Goal: Navigation & Orientation: Find specific page/section

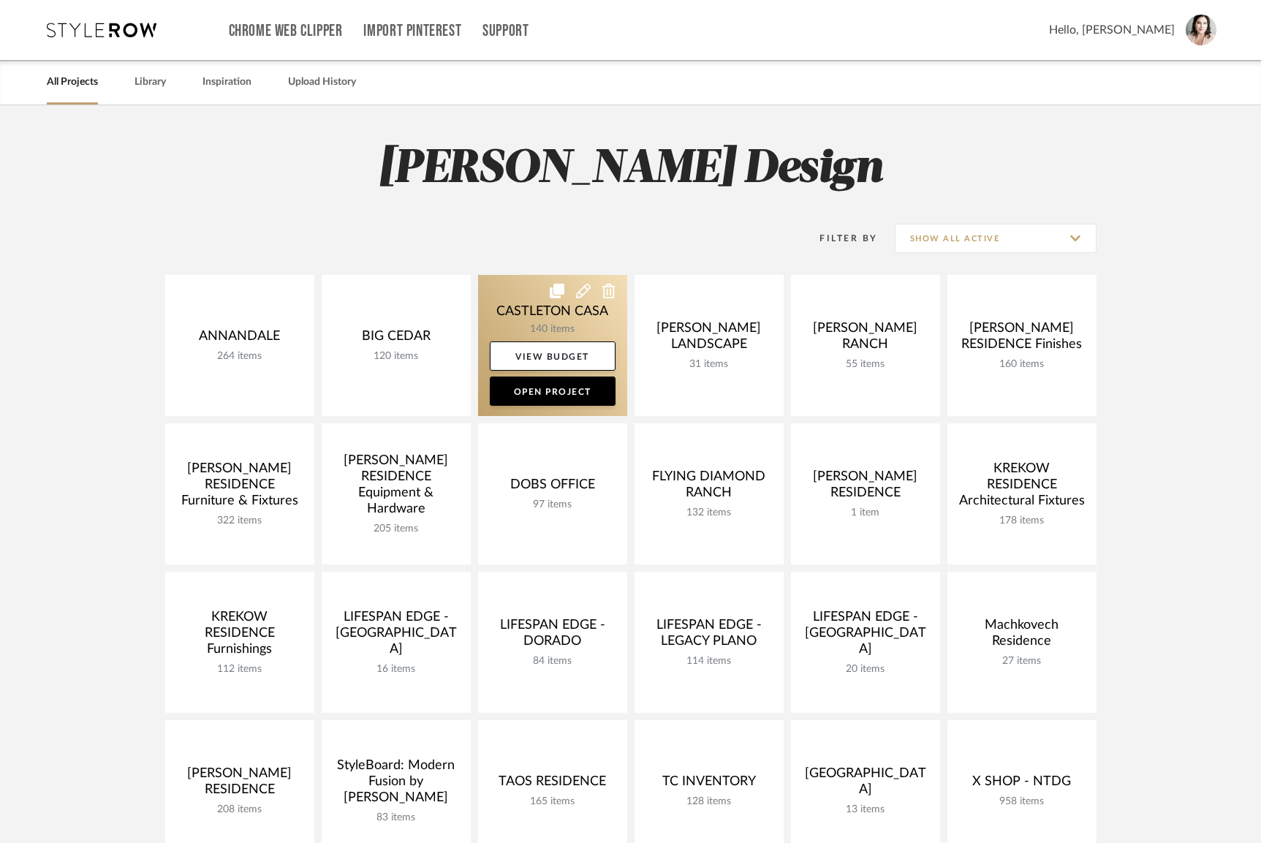
click at [522, 315] on link at bounding box center [552, 345] width 149 height 141
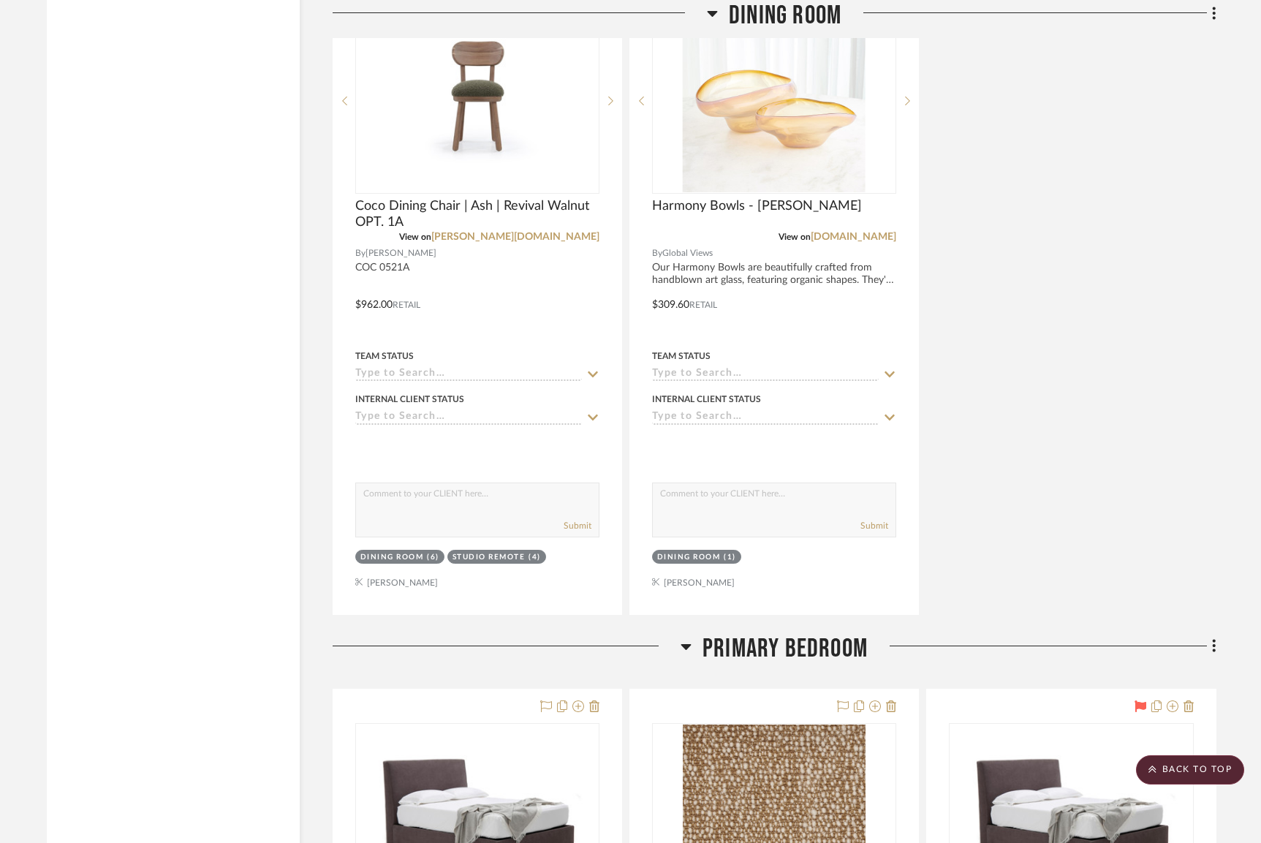
scroll to position [13114, 0]
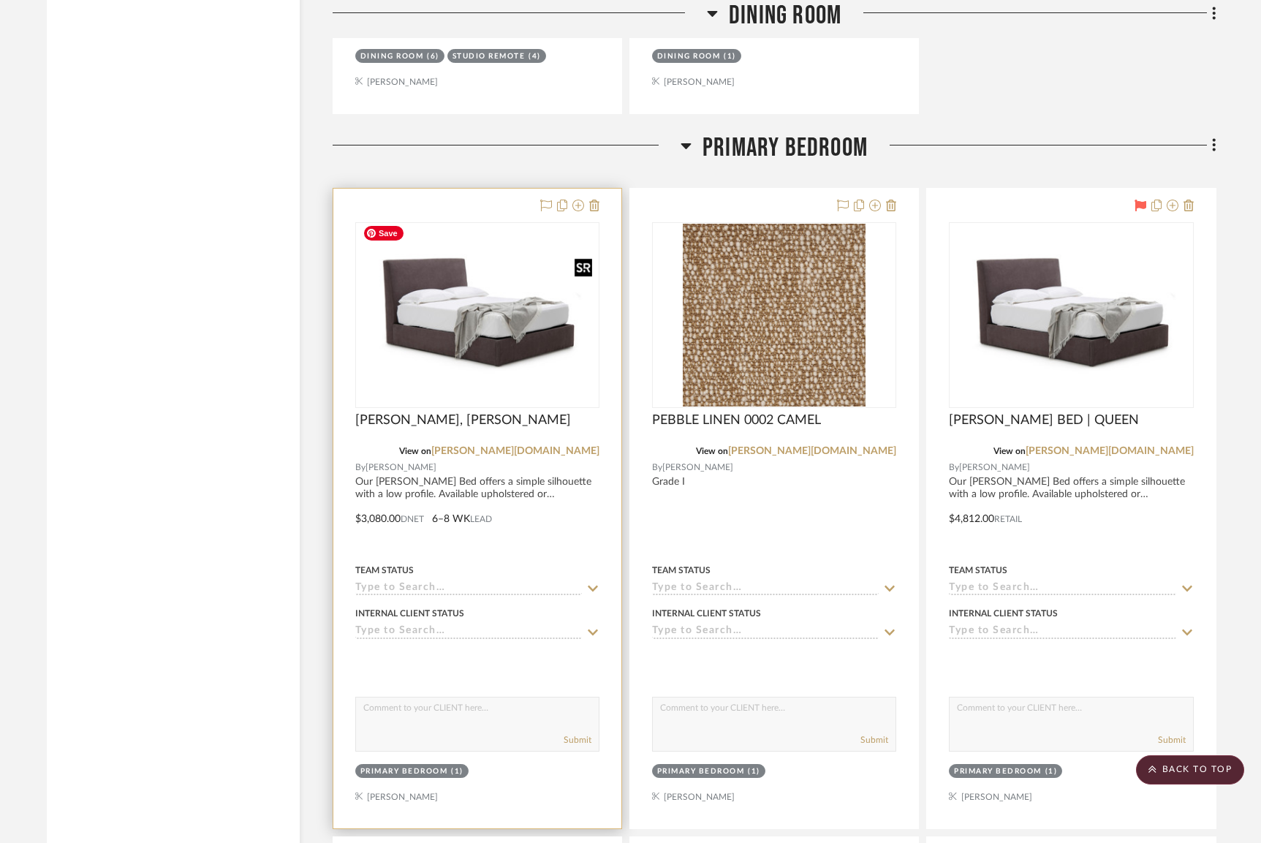
click at [557, 330] on img "0" at bounding box center [478, 315] width 242 height 167
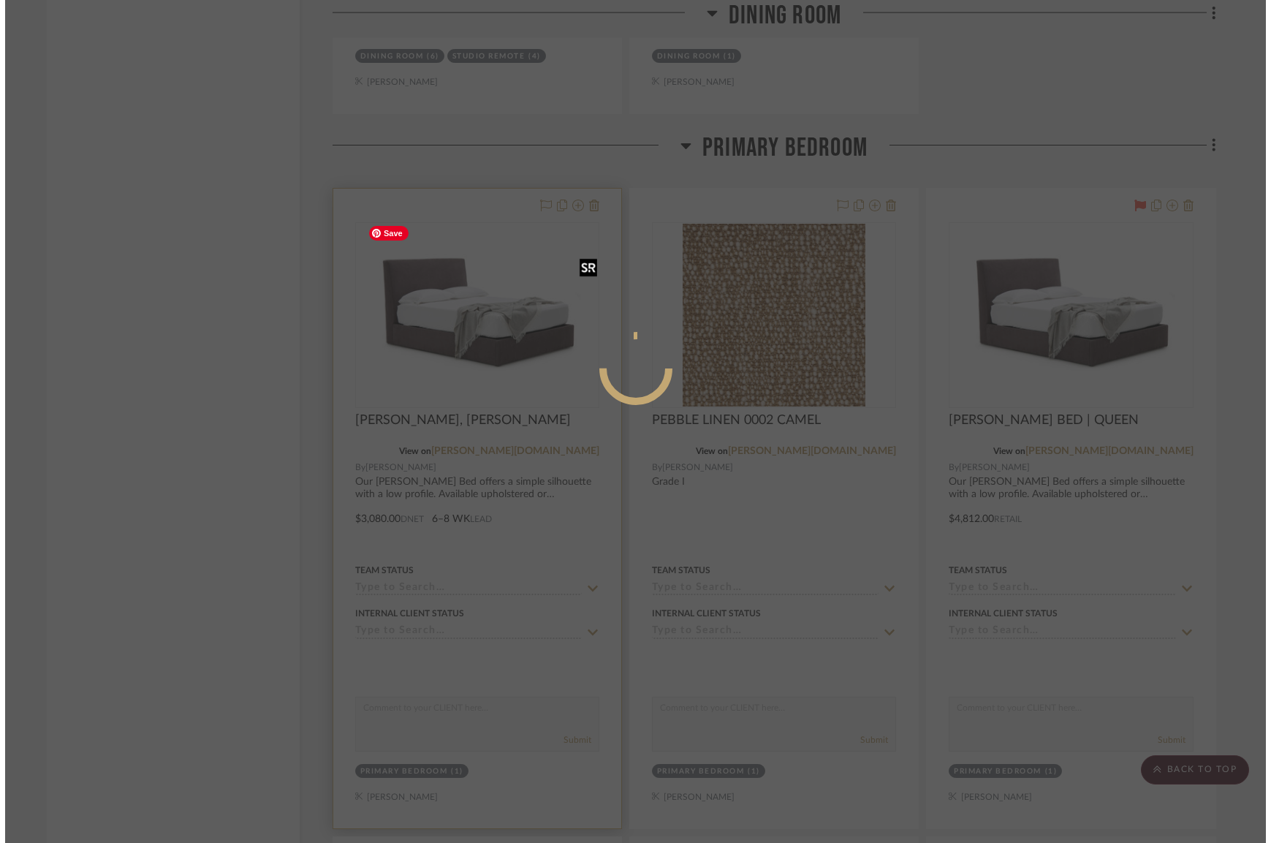
scroll to position [0, 0]
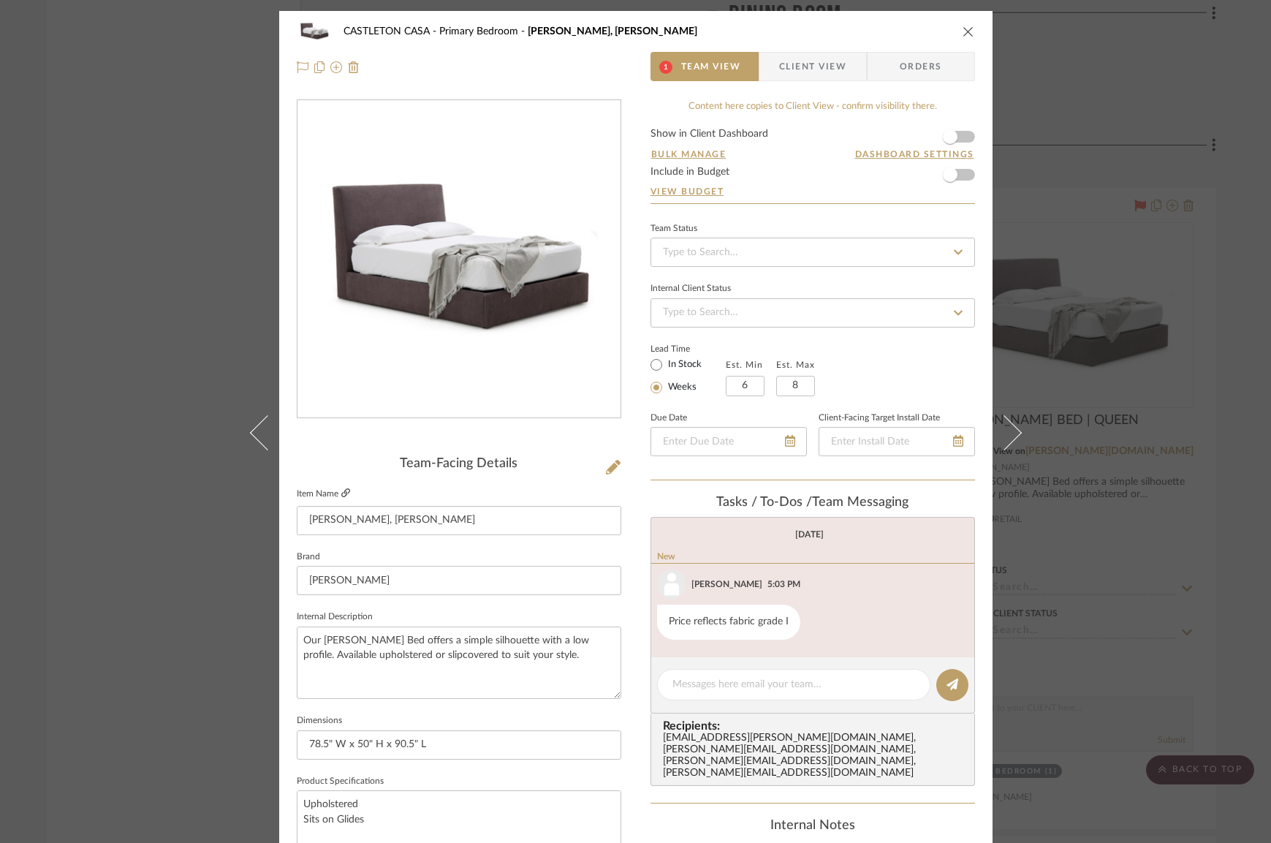
click at [341, 497] on icon at bounding box center [345, 492] width 9 height 9
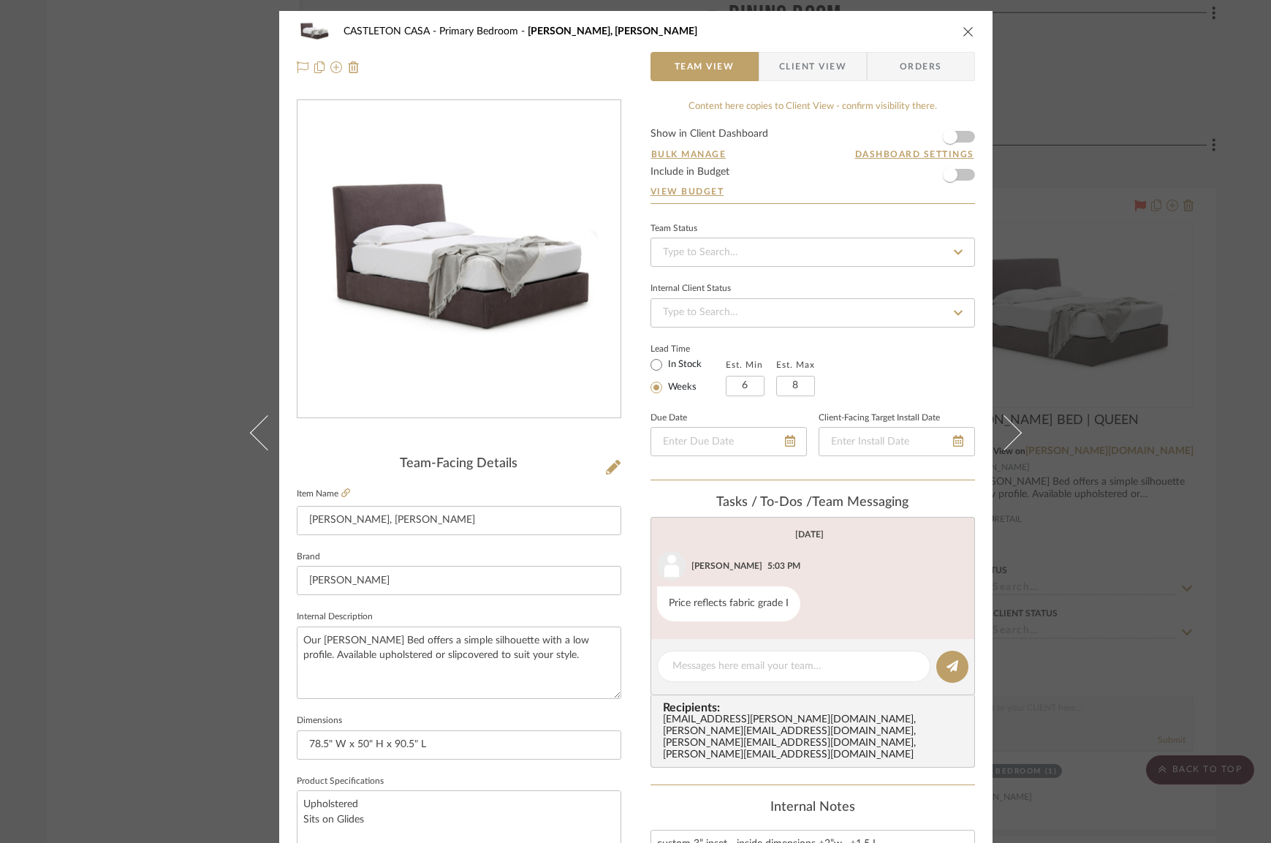
click at [140, 282] on div "[GEOGRAPHIC_DATA] Bedroom [PERSON_NAME], [PERSON_NAME] Team View Client View Or…" at bounding box center [635, 421] width 1271 height 843
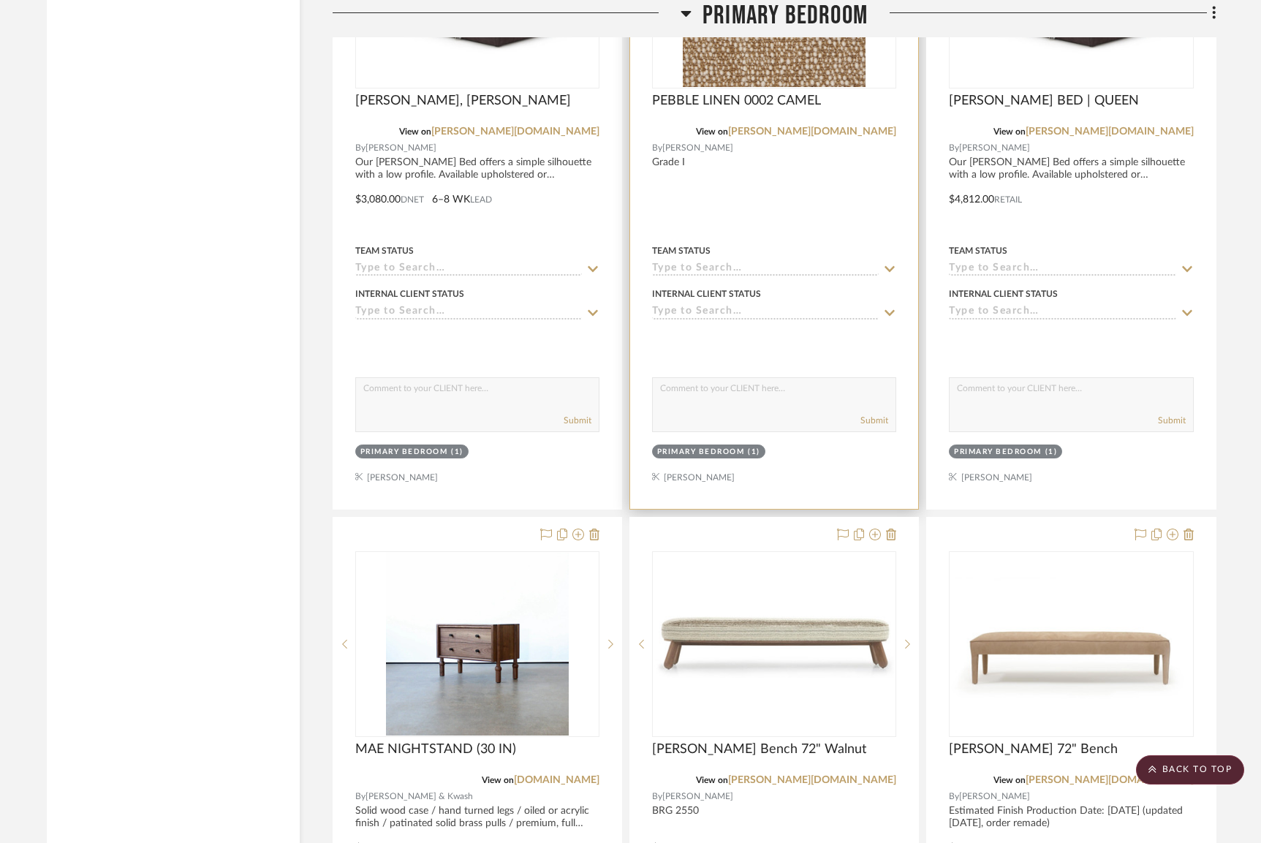
scroll to position [13162, 0]
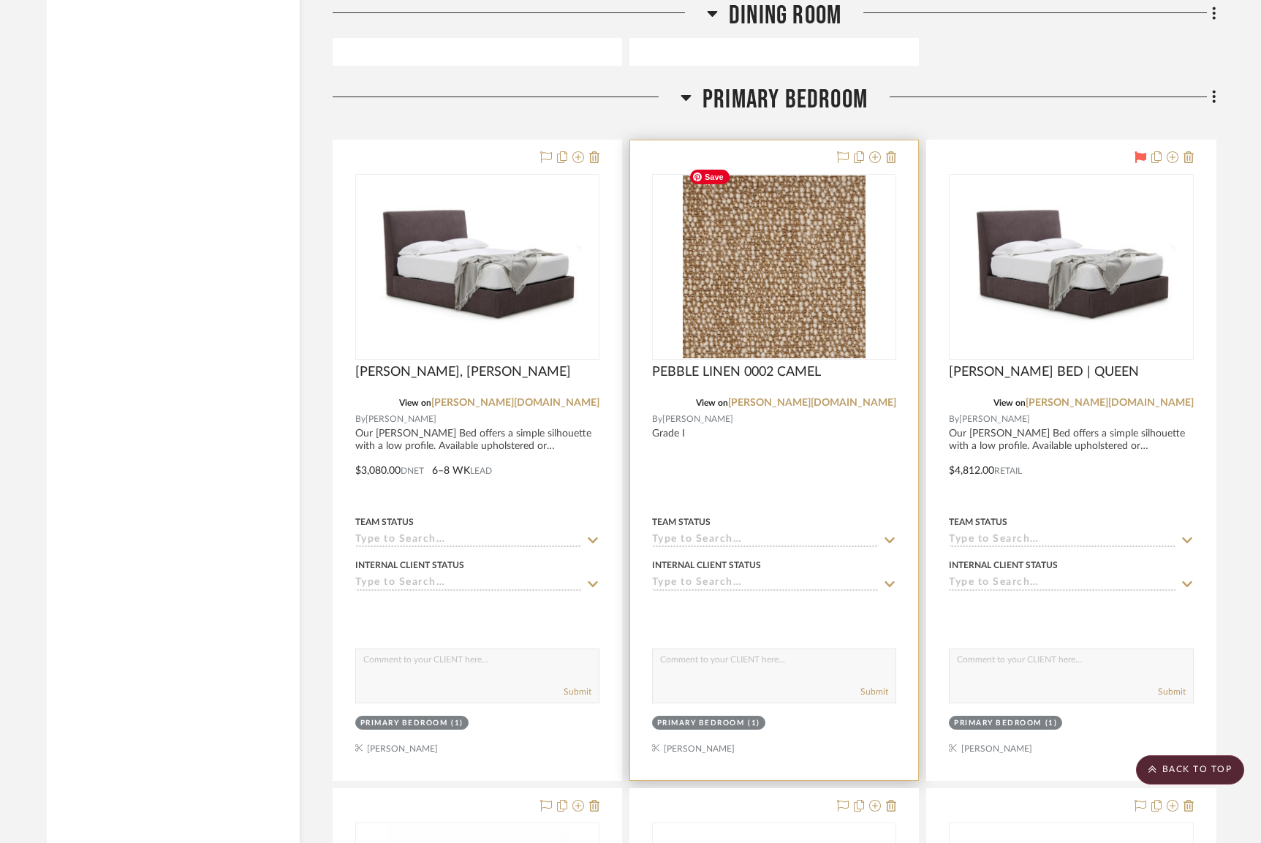
click at [742, 216] on img "0" at bounding box center [774, 266] width 183 height 183
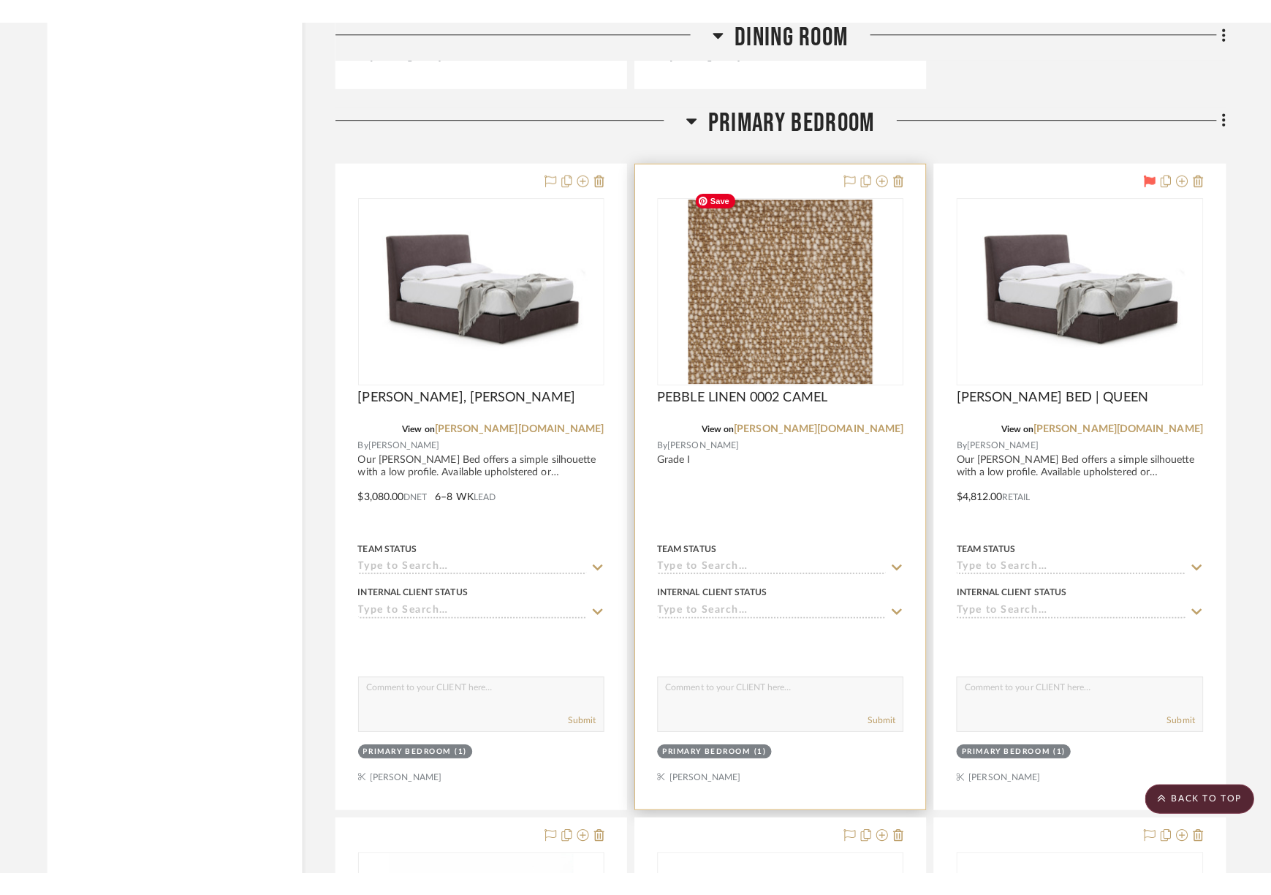
scroll to position [0, 0]
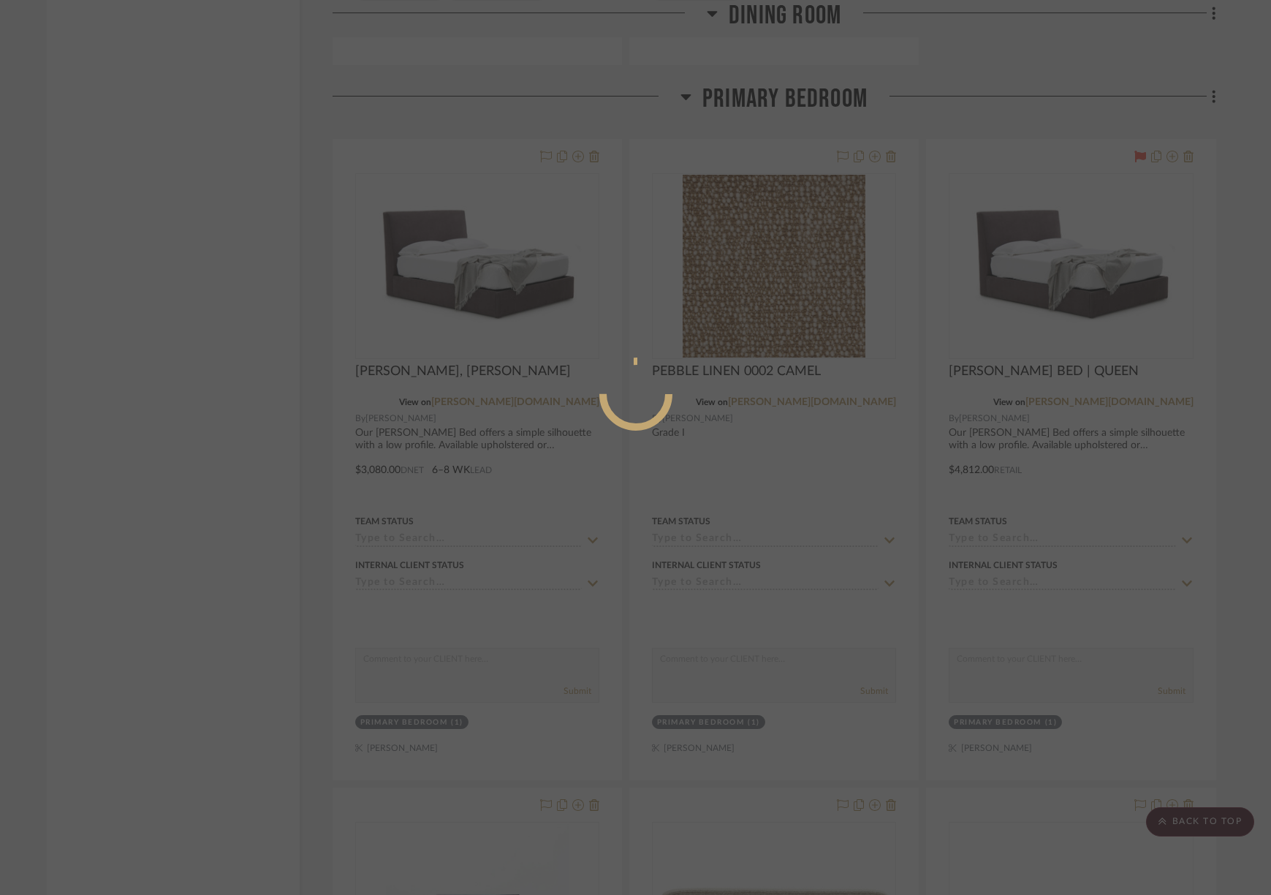
click at [828, 287] on div at bounding box center [635, 447] width 1271 height 895
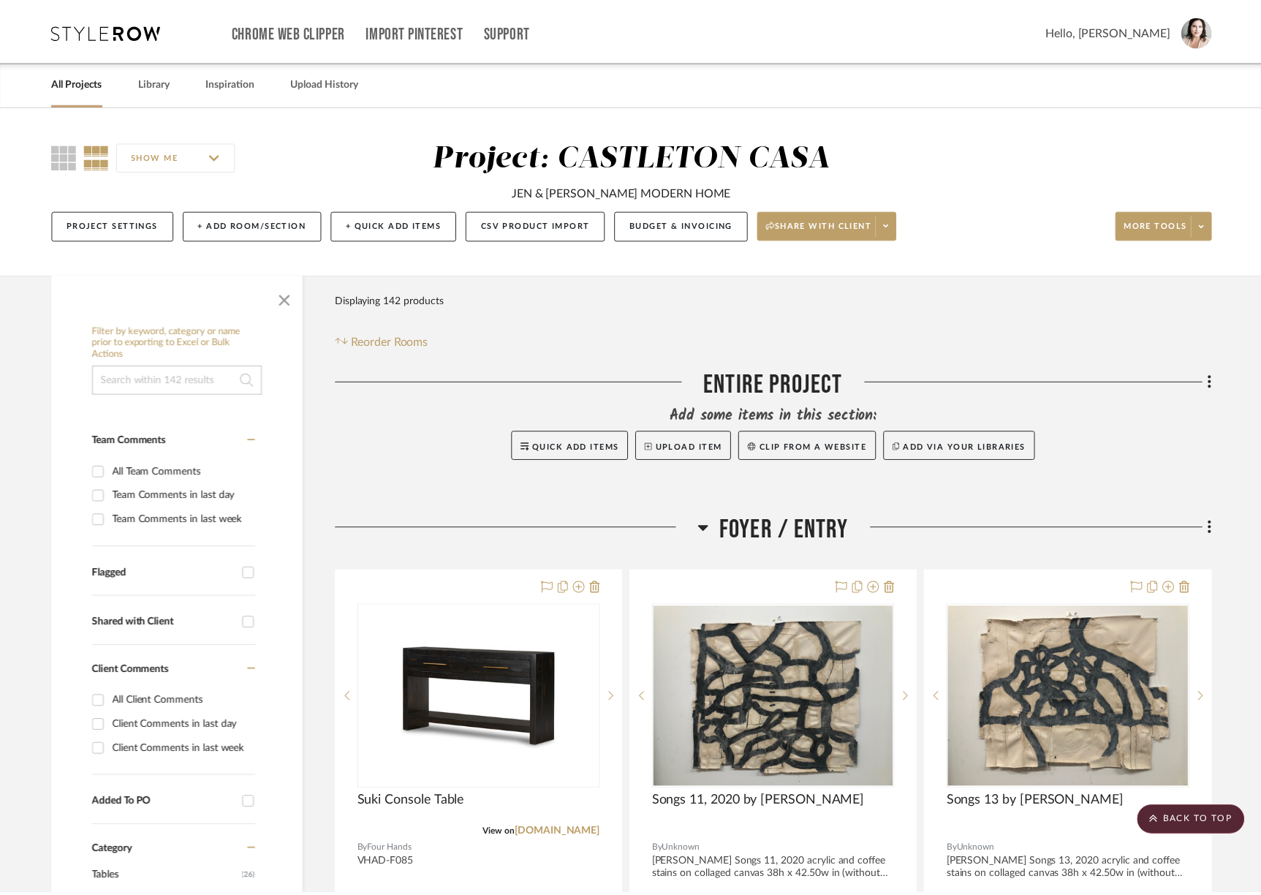
scroll to position [13162, 0]
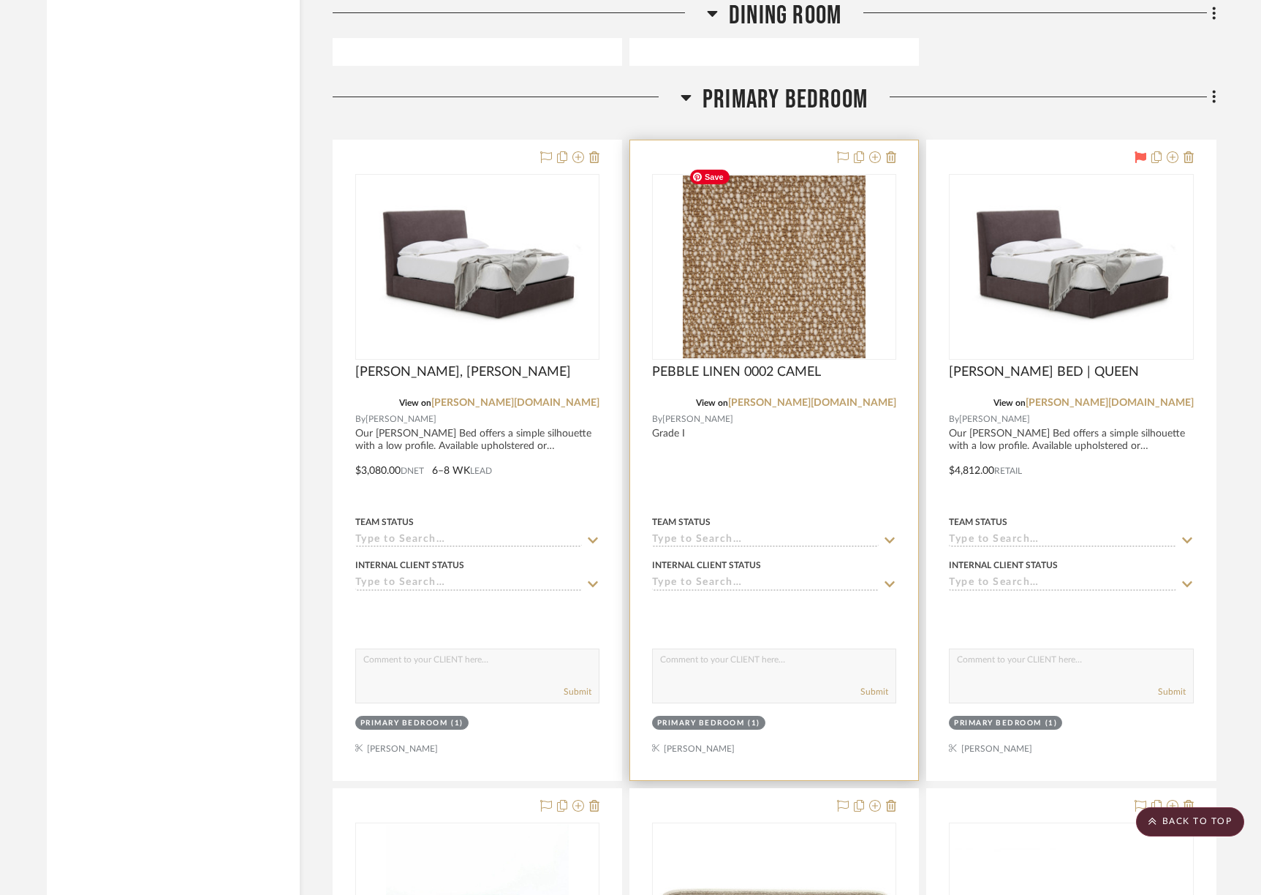
click at [798, 327] on img "0" at bounding box center [774, 266] width 183 height 183
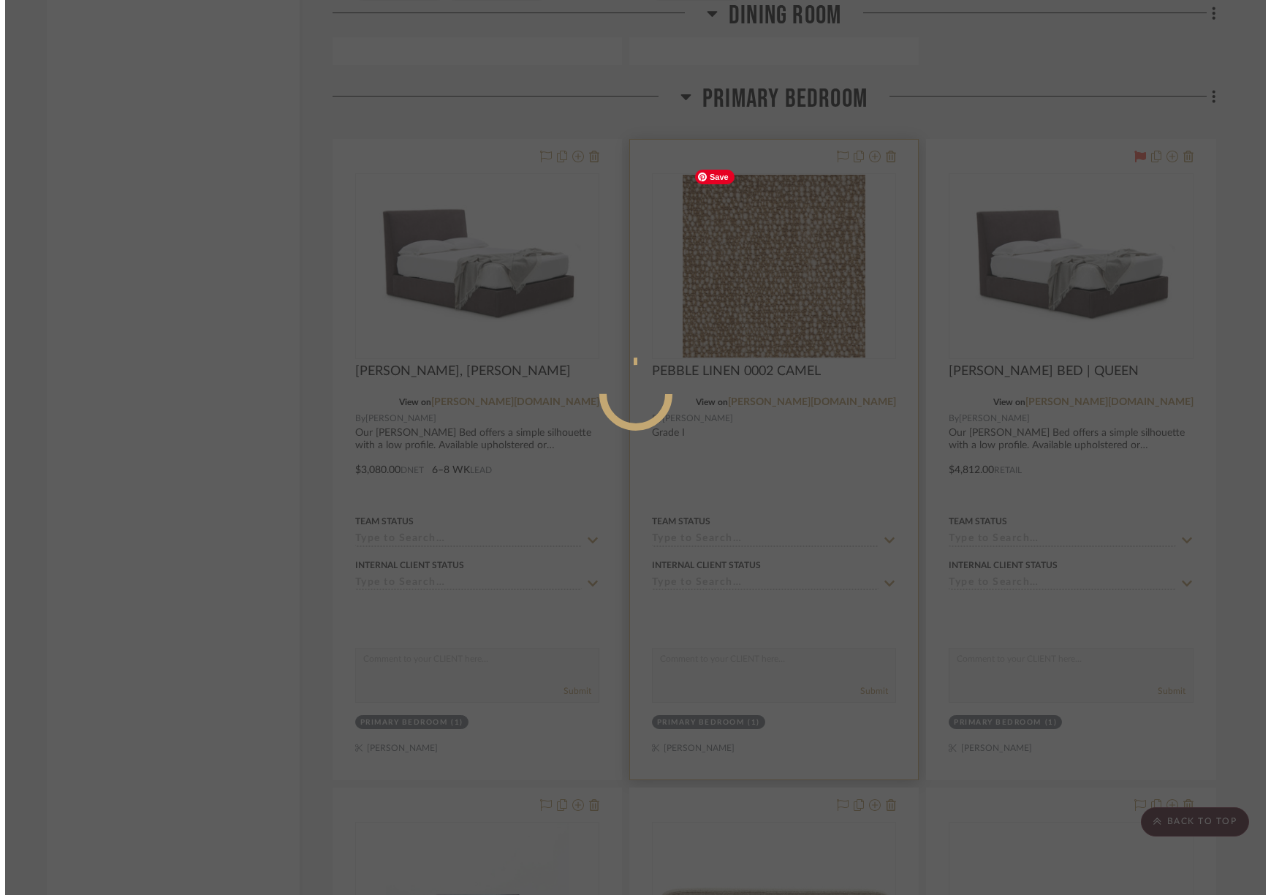
scroll to position [0, 0]
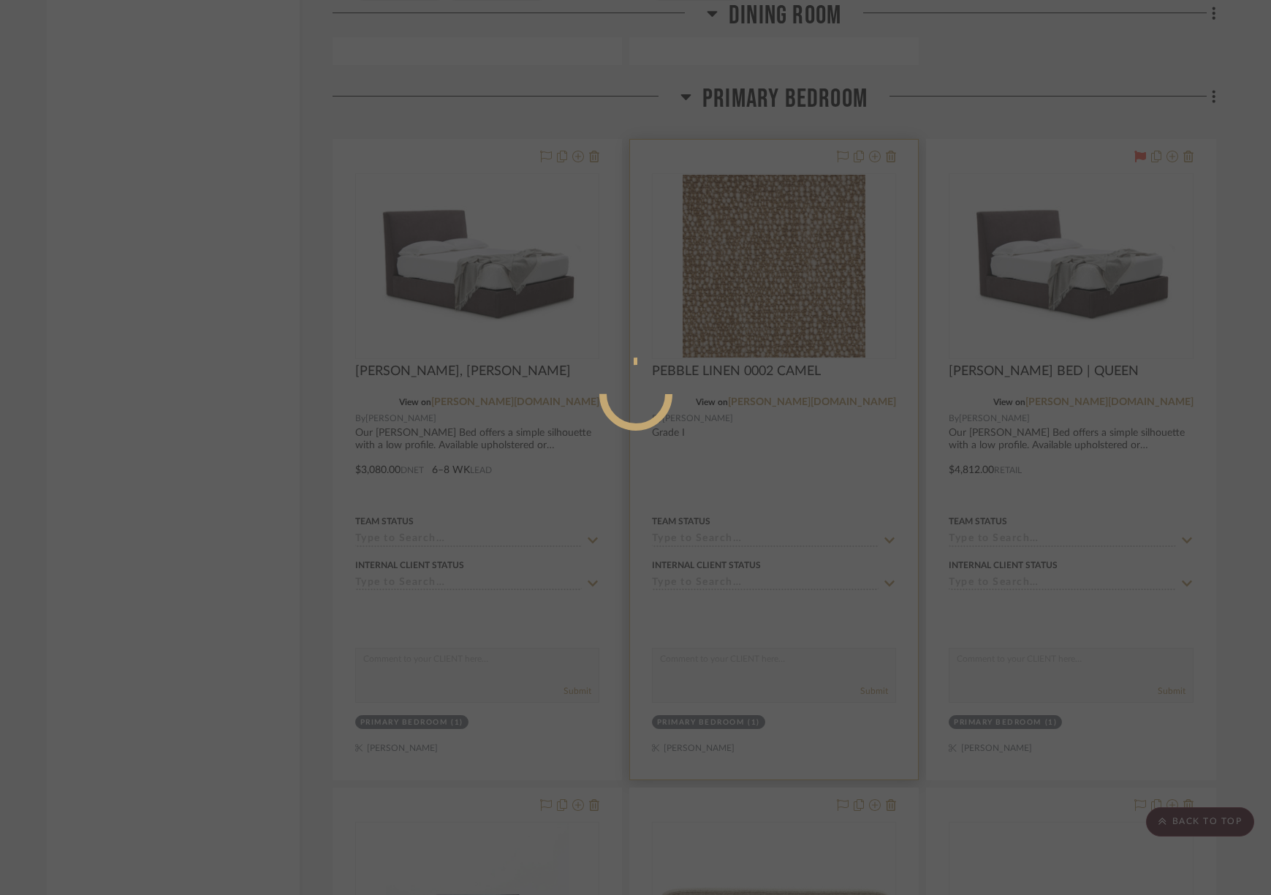
click at [798, 327] on div at bounding box center [635, 447] width 1271 height 895
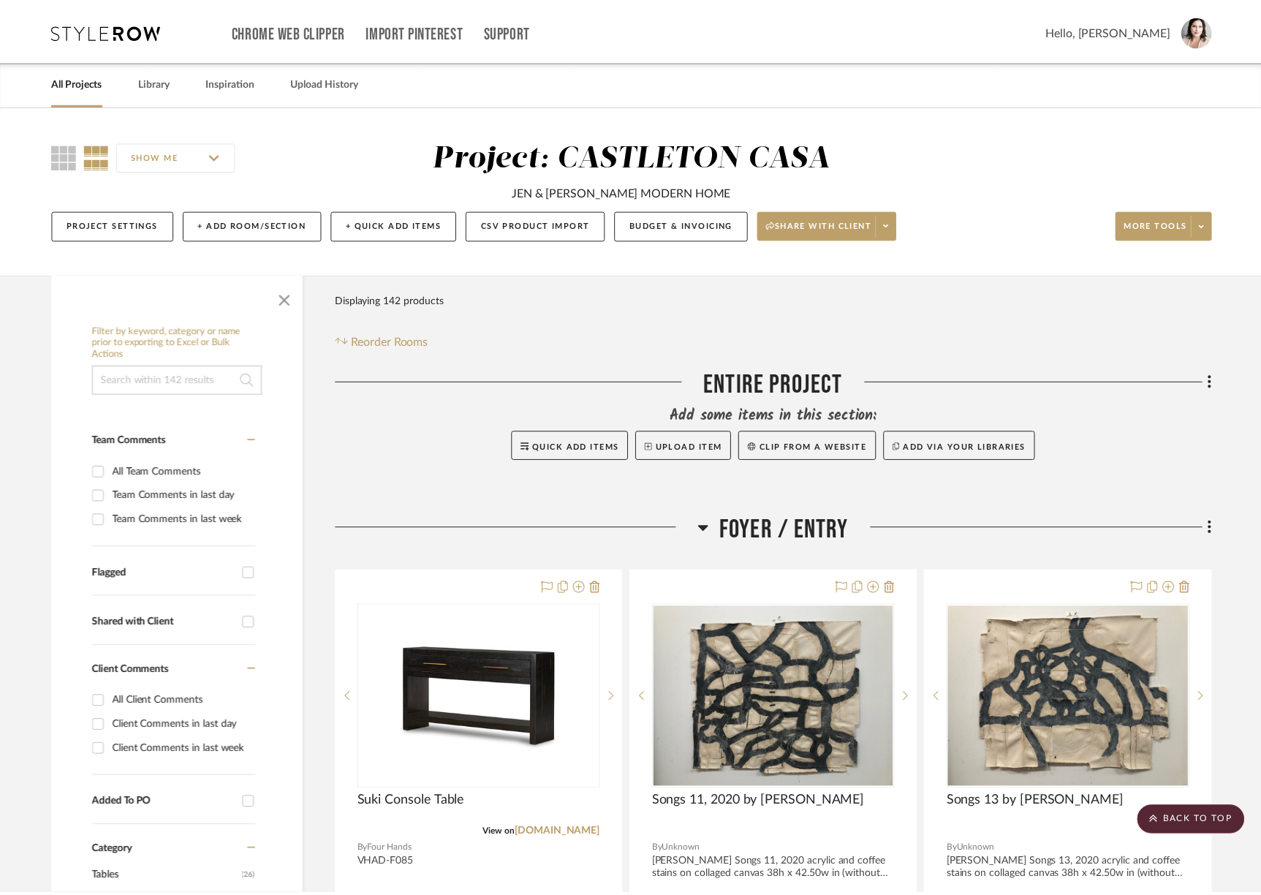
scroll to position [13162, 0]
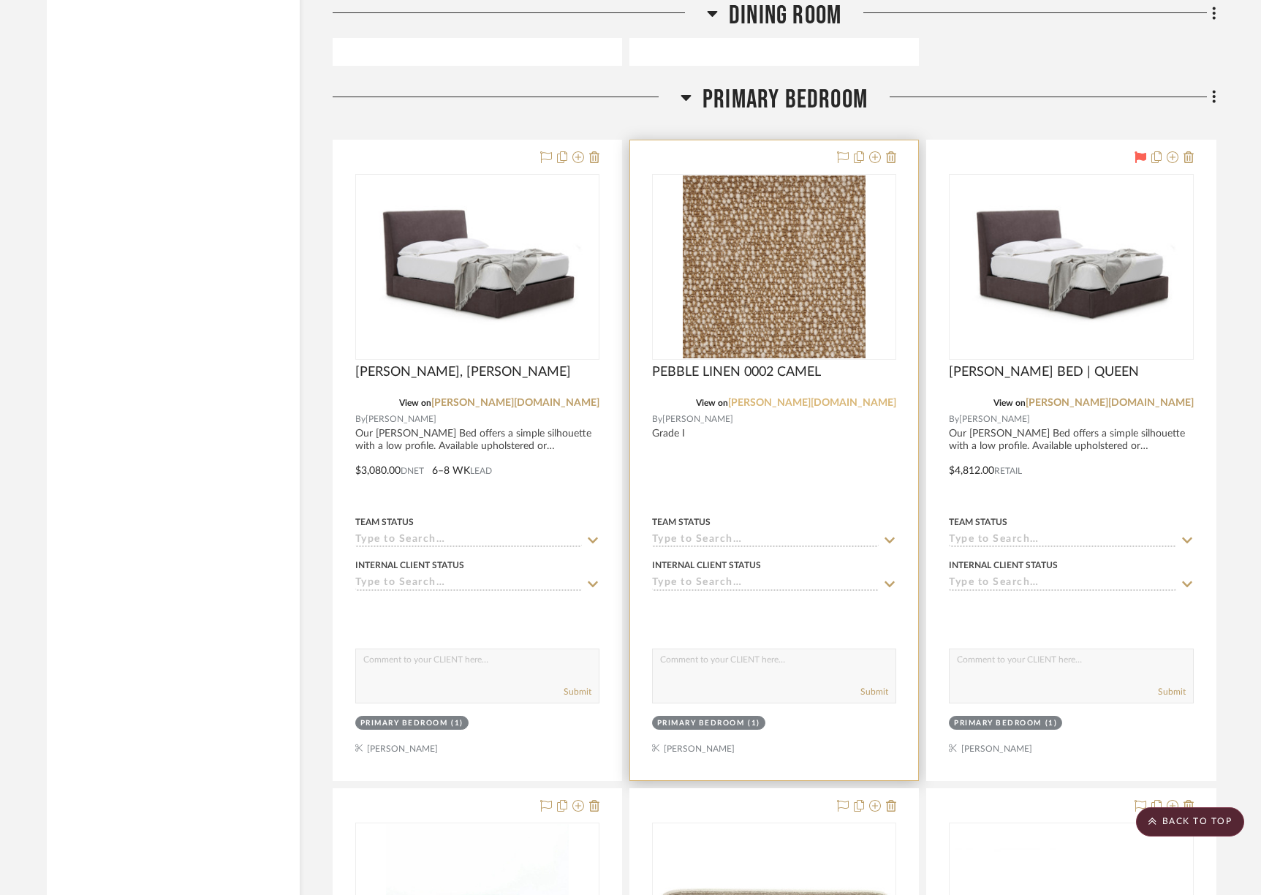
click at [871, 398] on link "[PERSON_NAME][DOMAIN_NAME]" at bounding box center [812, 403] width 168 height 10
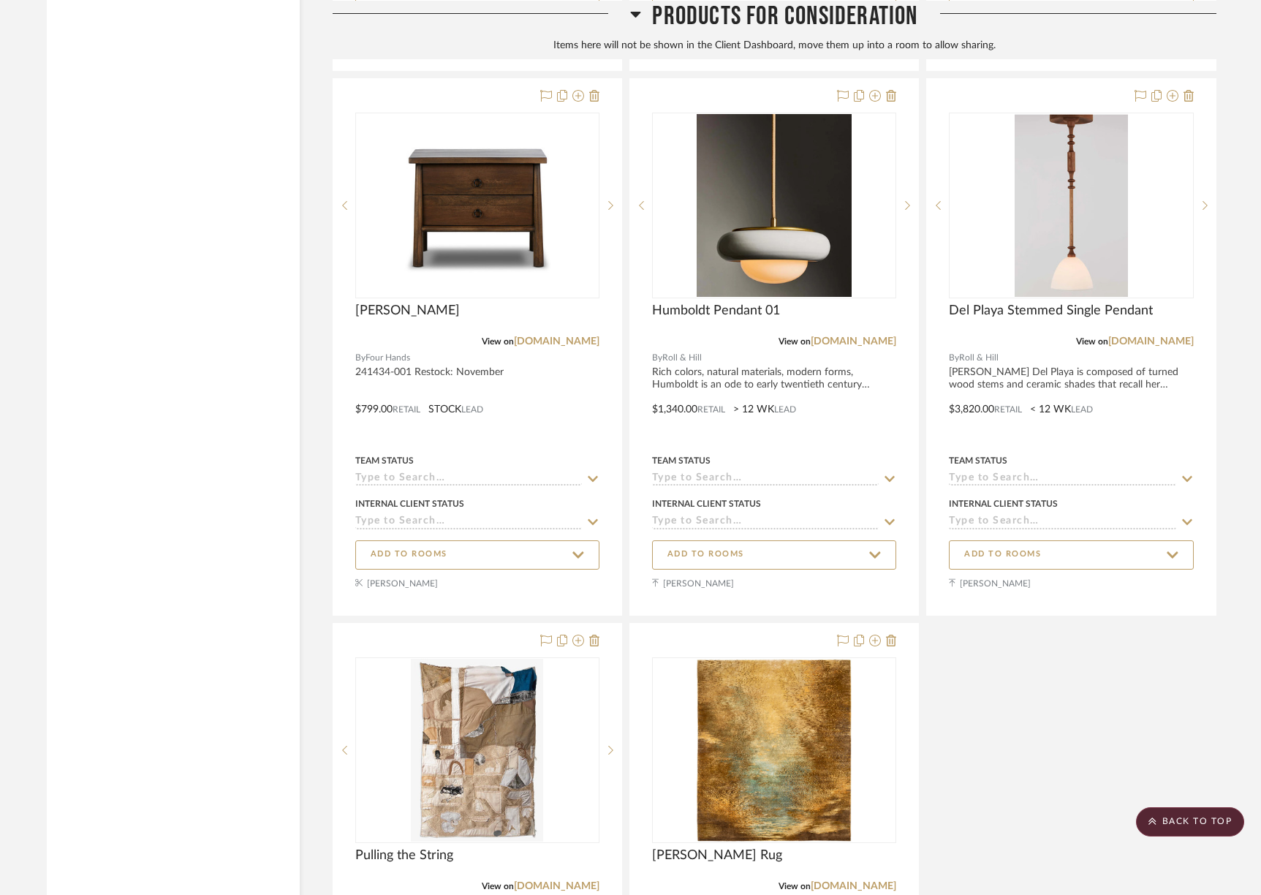
scroll to position [18939, 0]
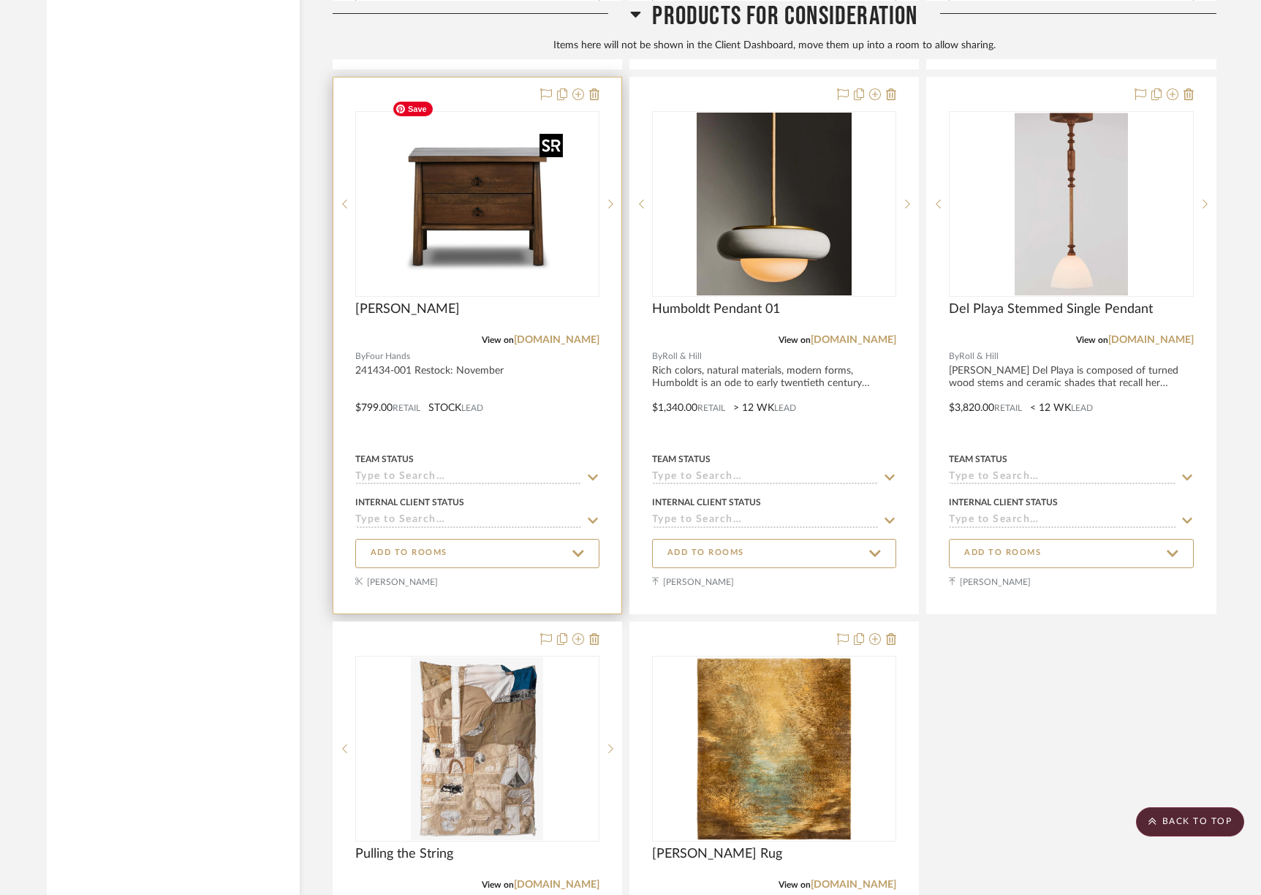
click at [0, 0] on img at bounding box center [0, 0] width 0 height 0
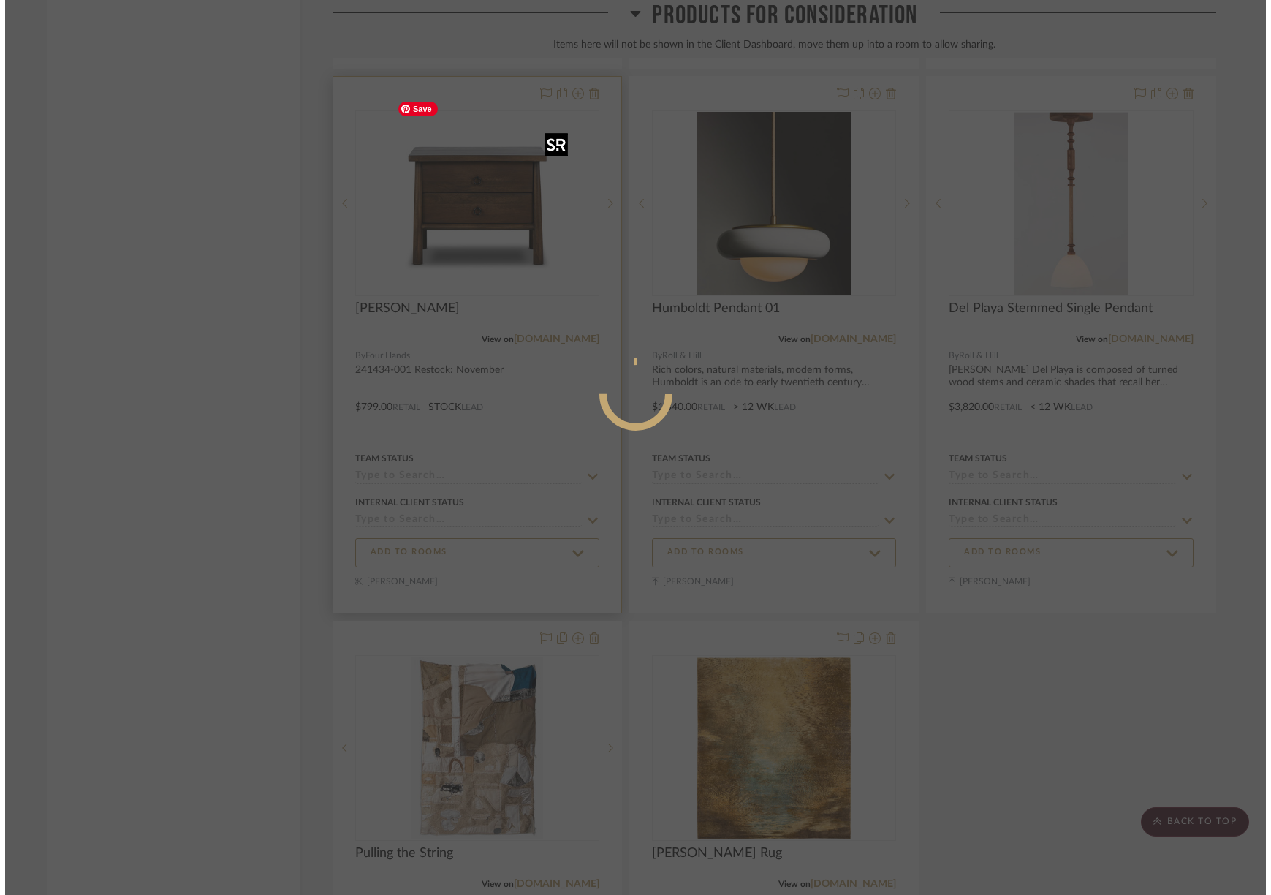
scroll to position [0, 0]
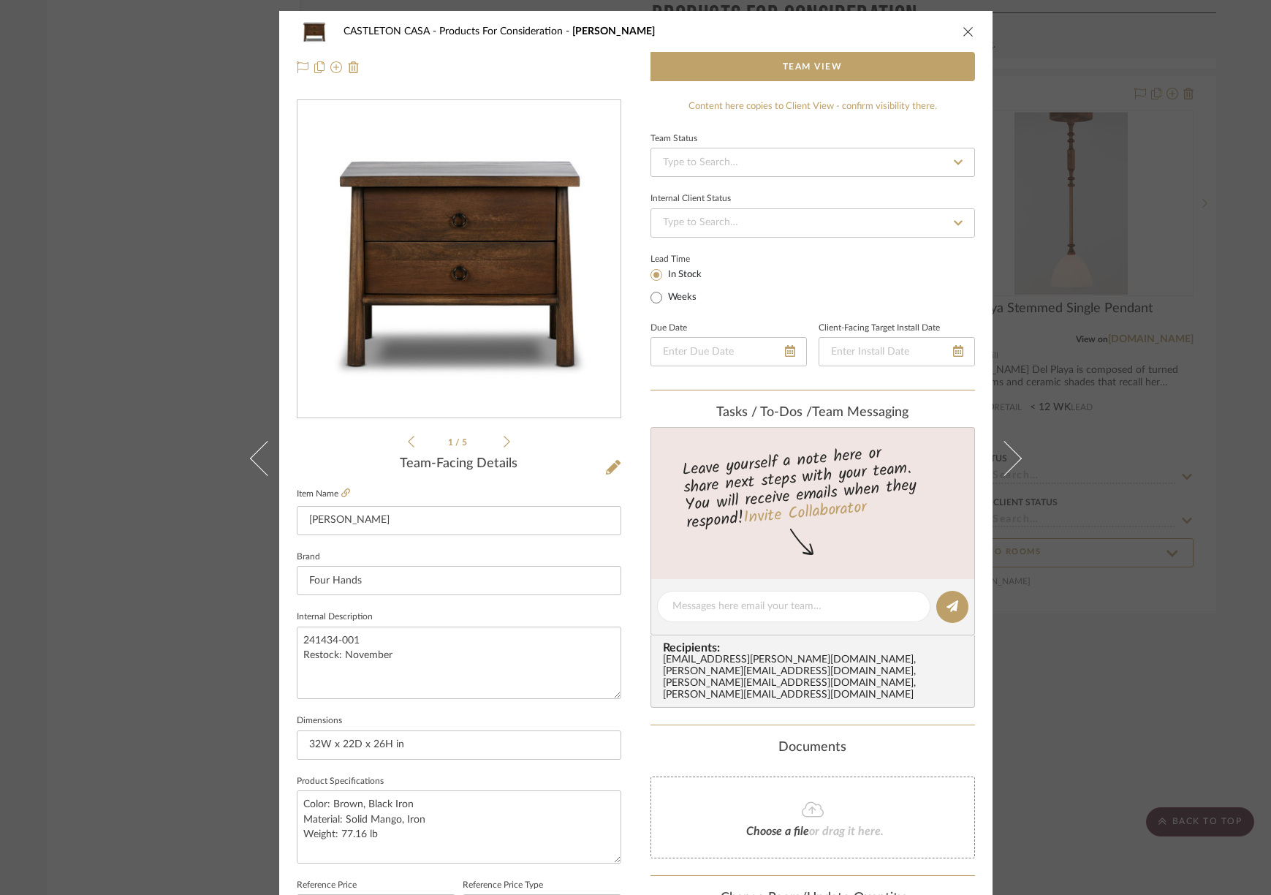
click at [512, 262] on img "0" at bounding box center [458, 259] width 317 height 317
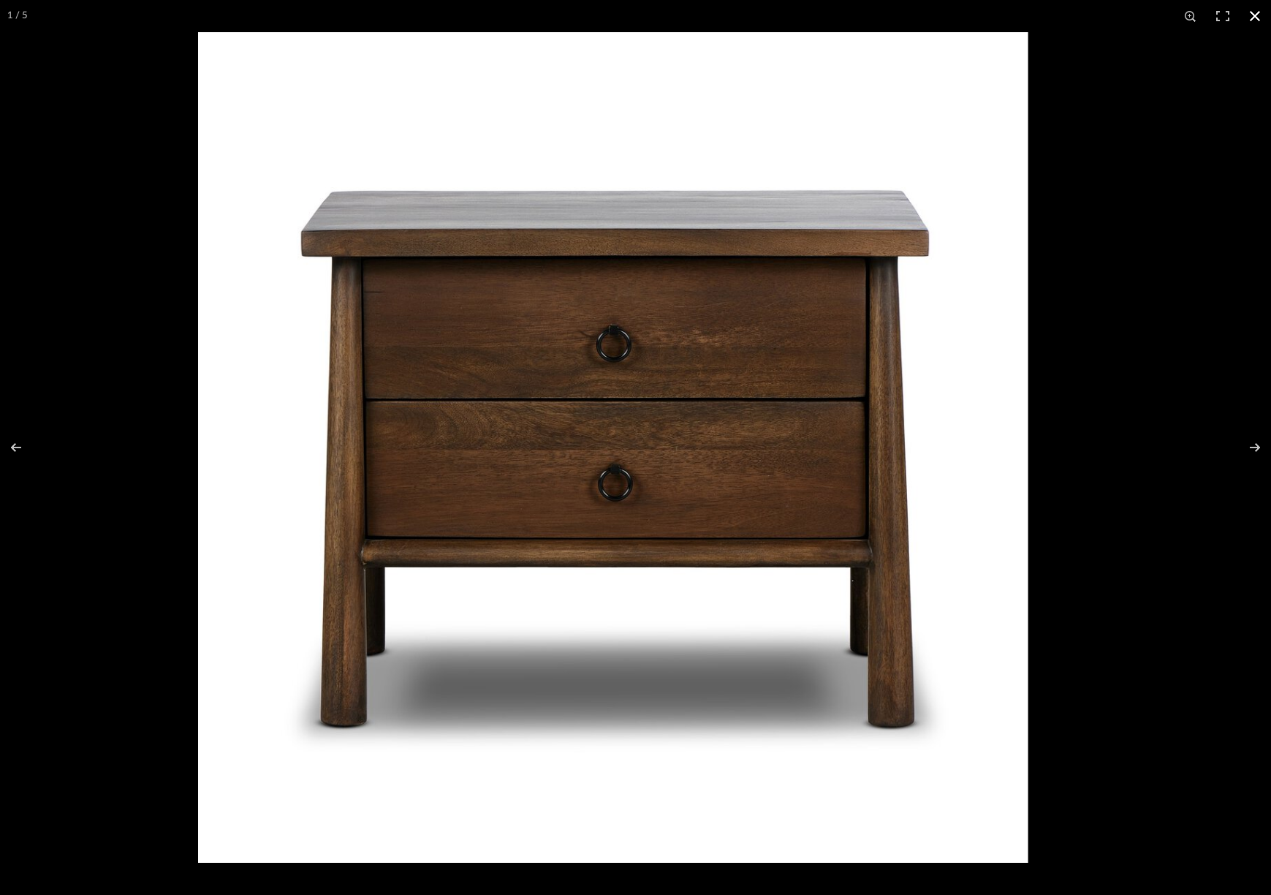
click at [126, 138] on div at bounding box center [612, 447] width 1271 height 895
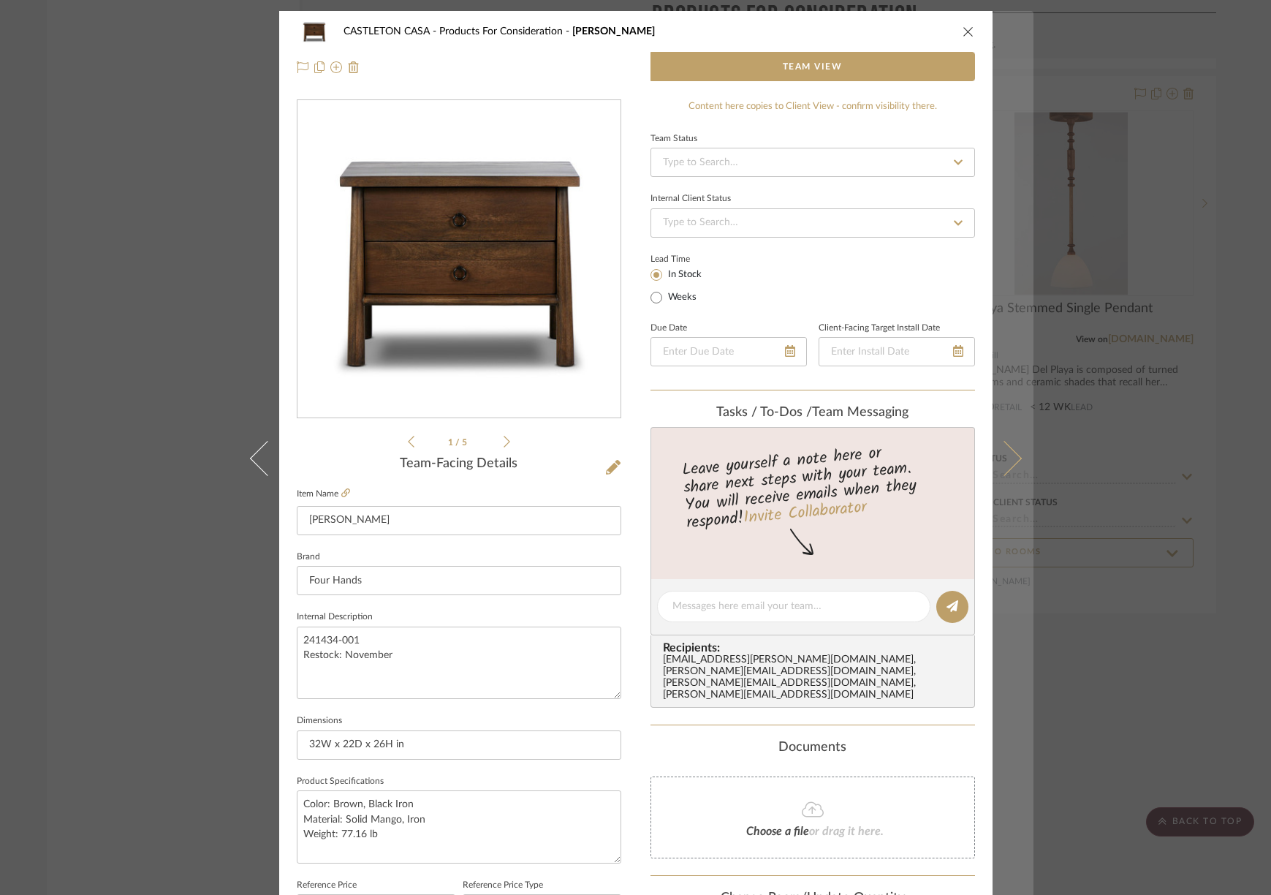
click at [1004, 53] on button at bounding box center [1013, 458] width 41 height 895
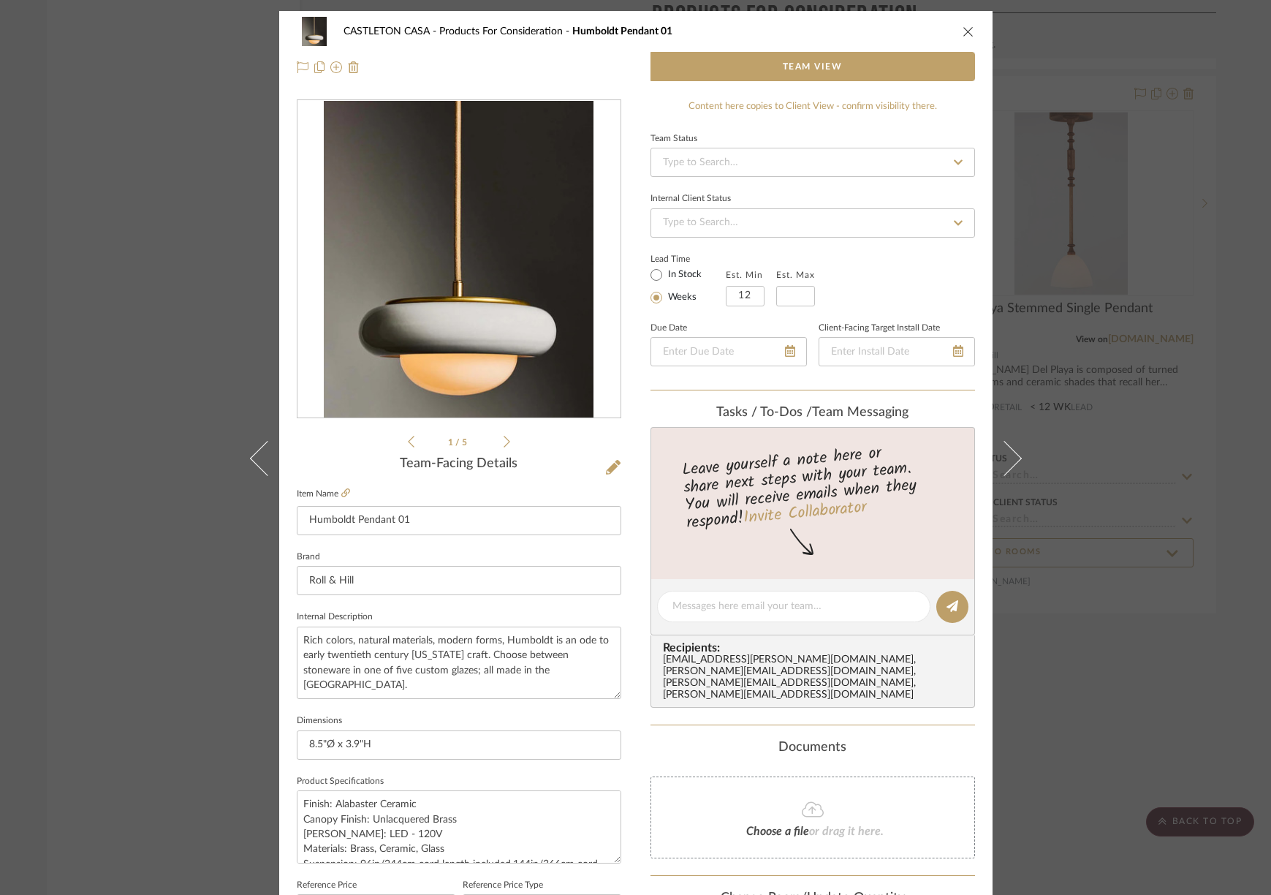
click at [963, 34] on icon "close" at bounding box center [969, 32] width 12 height 12
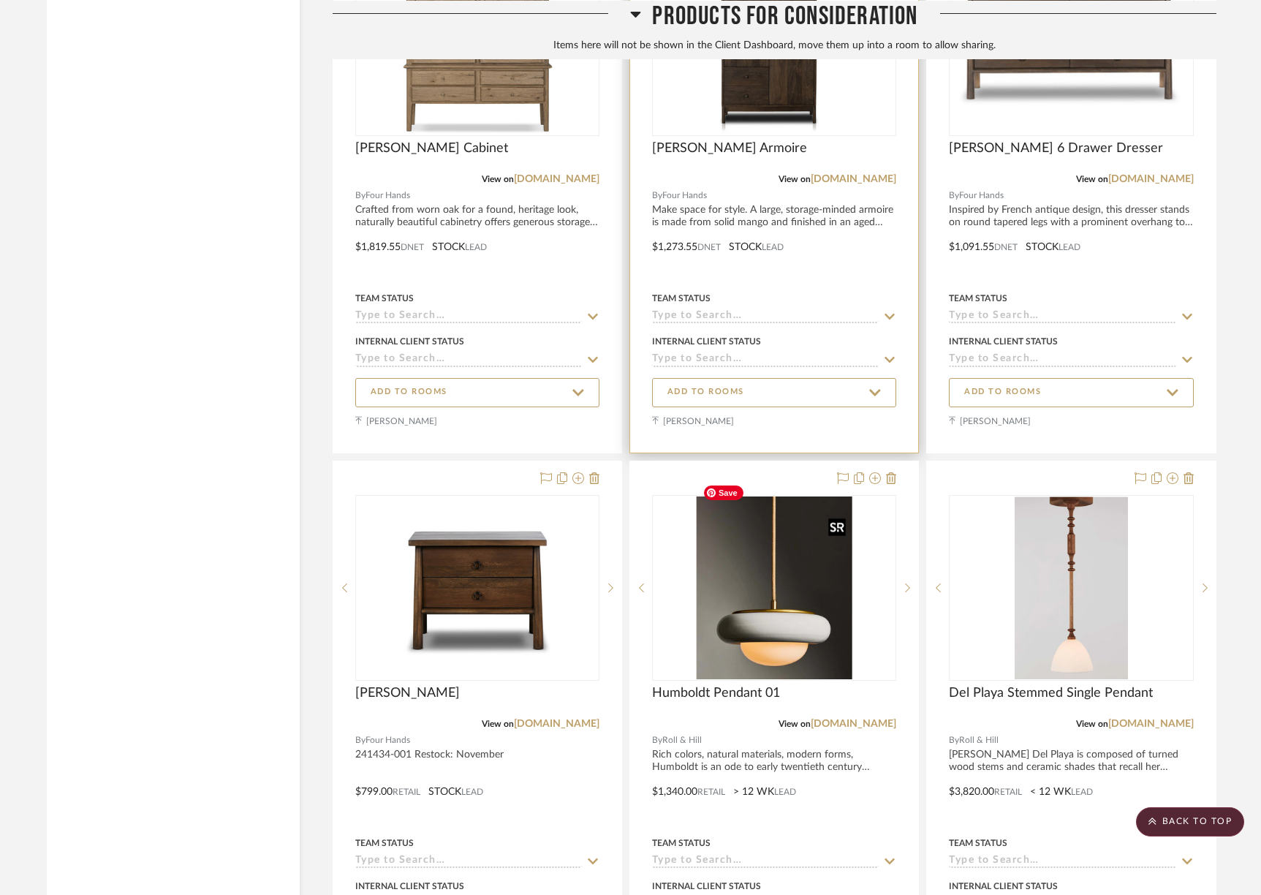
scroll to position [18371, 0]
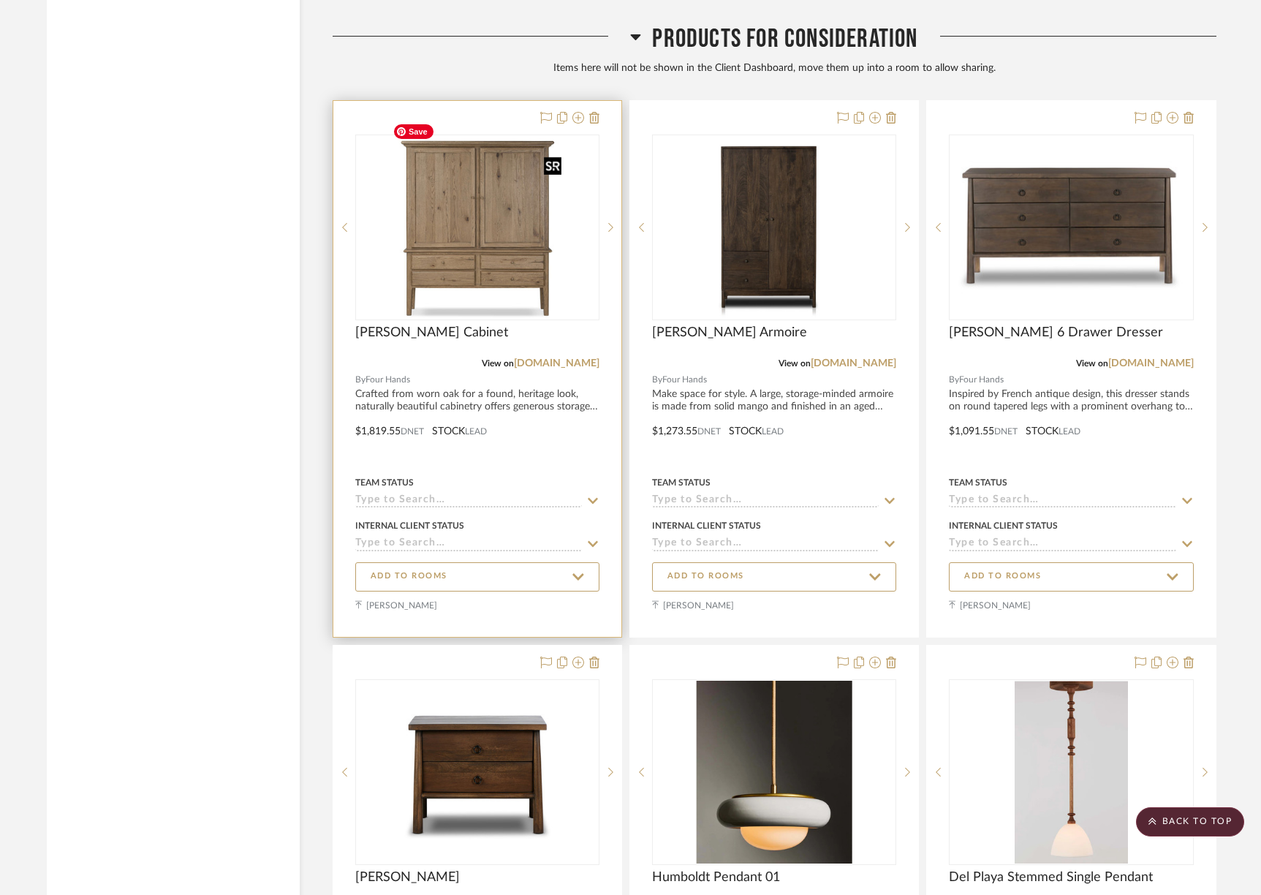
click at [418, 260] on img "0" at bounding box center [477, 227] width 180 height 183
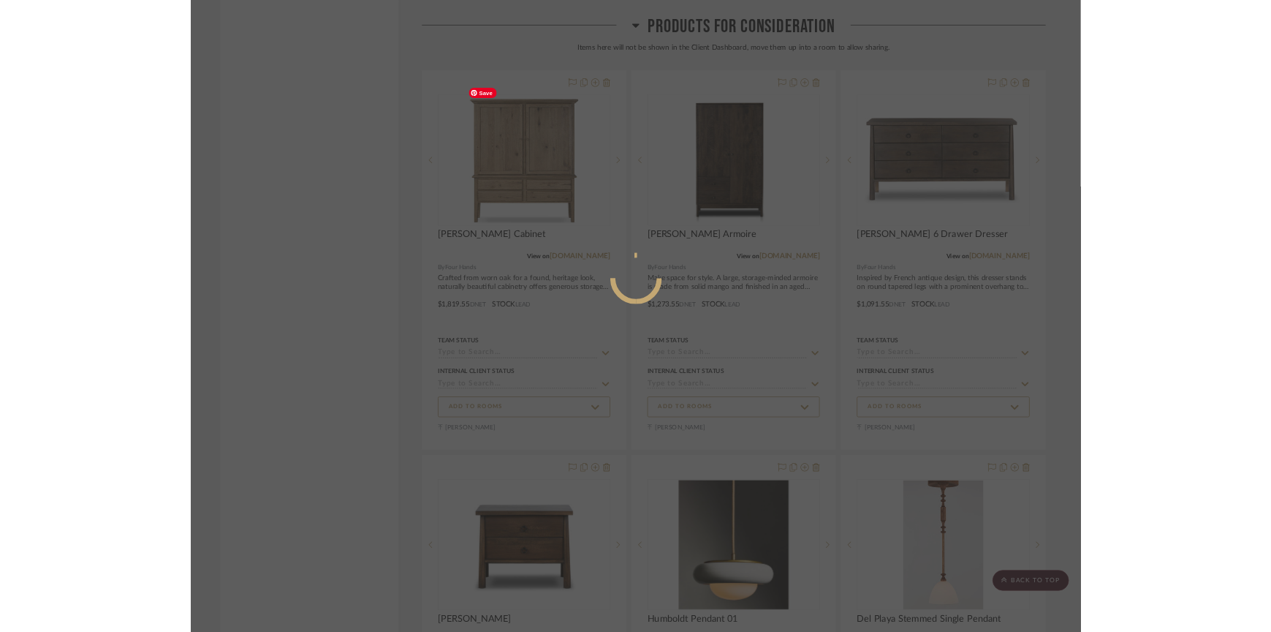
scroll to position [0, 0]
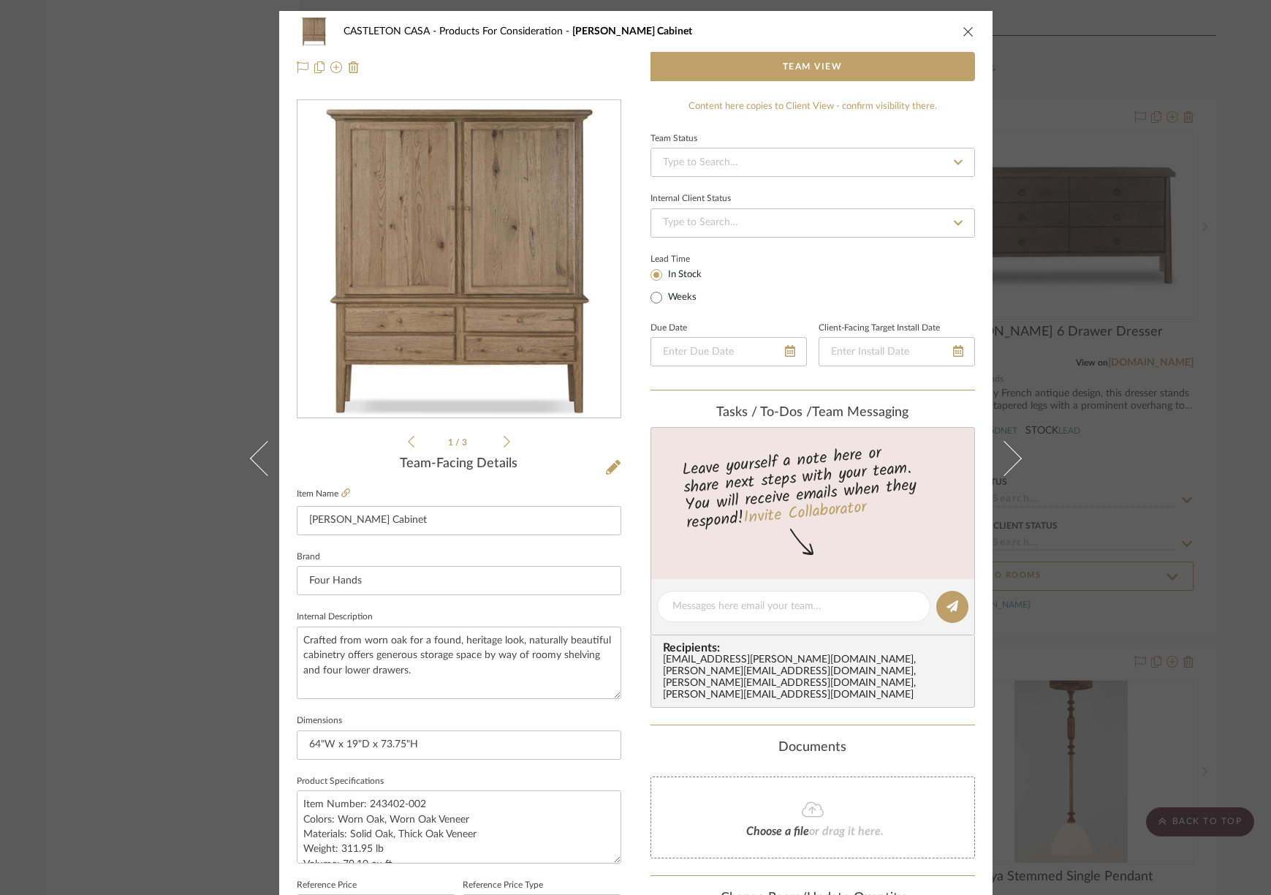
click at [452, 289] on img "0" at bounding box center [459, 259] width 312 height 317
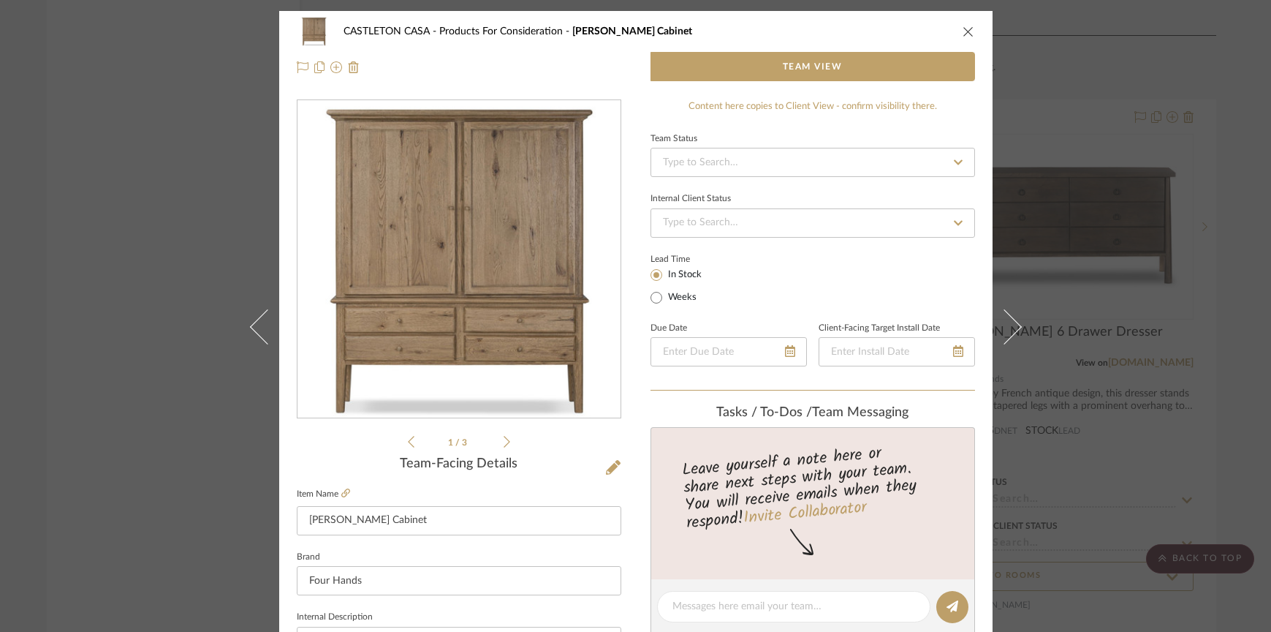
click at [111, 114] on div "CASTLETON CASA Products For Consideration [PERSON_NAME] Cabinet Team View 1 / 3…" at bounding box center [635, 316] width 1271 height 632
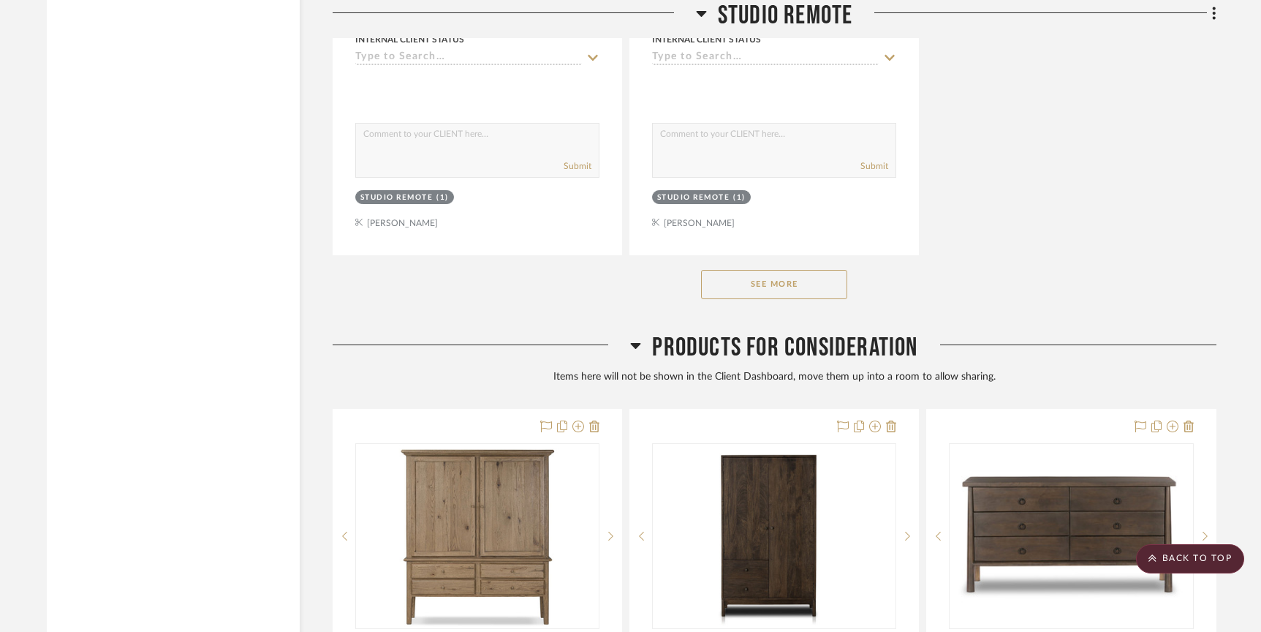
scroll to position [18069, 0]
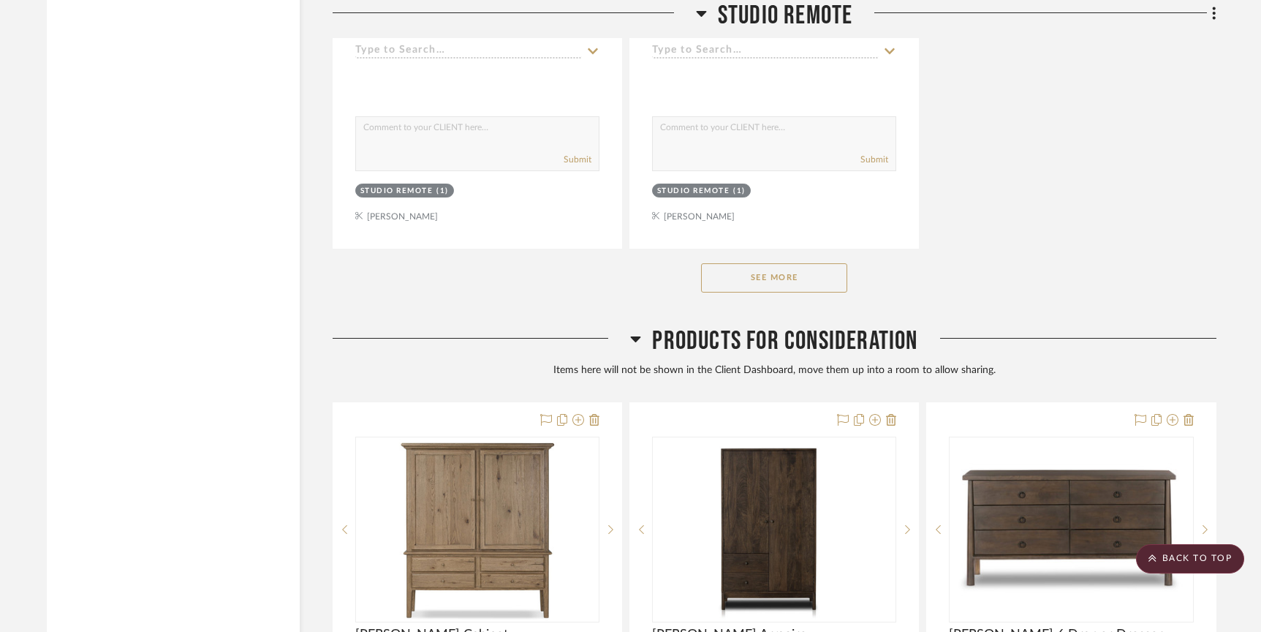
click at [743, 267] on button "See More" at bounding box center [774, 277] width 146 height 29
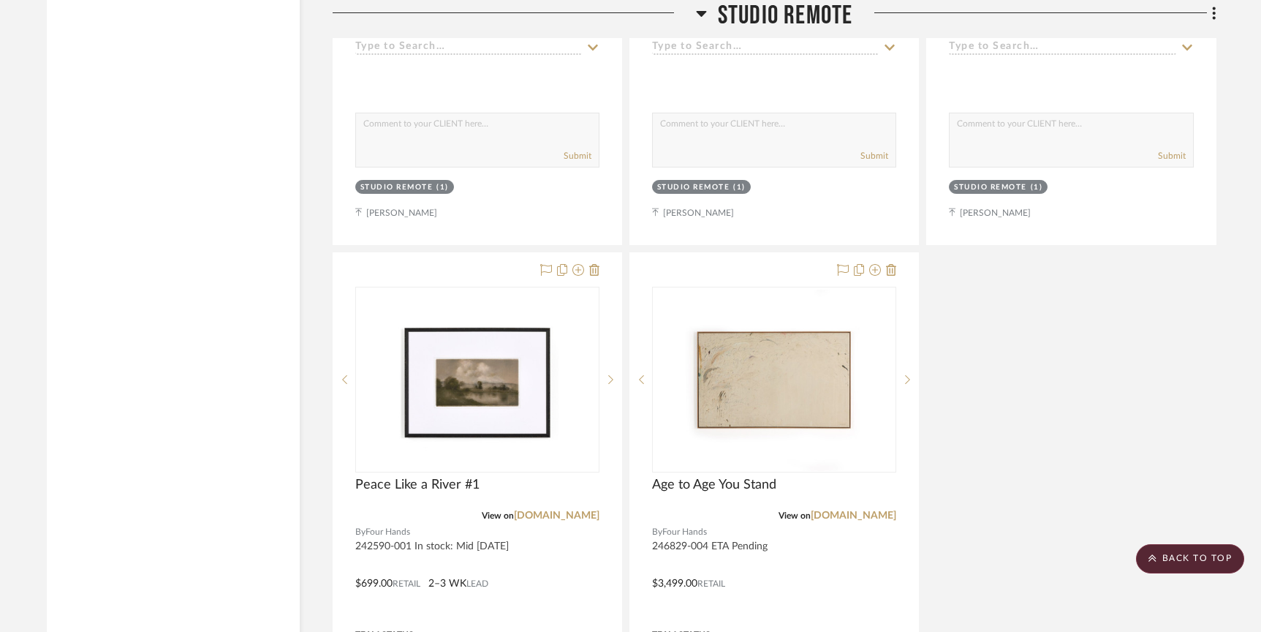
scroll to position [20731, 0]
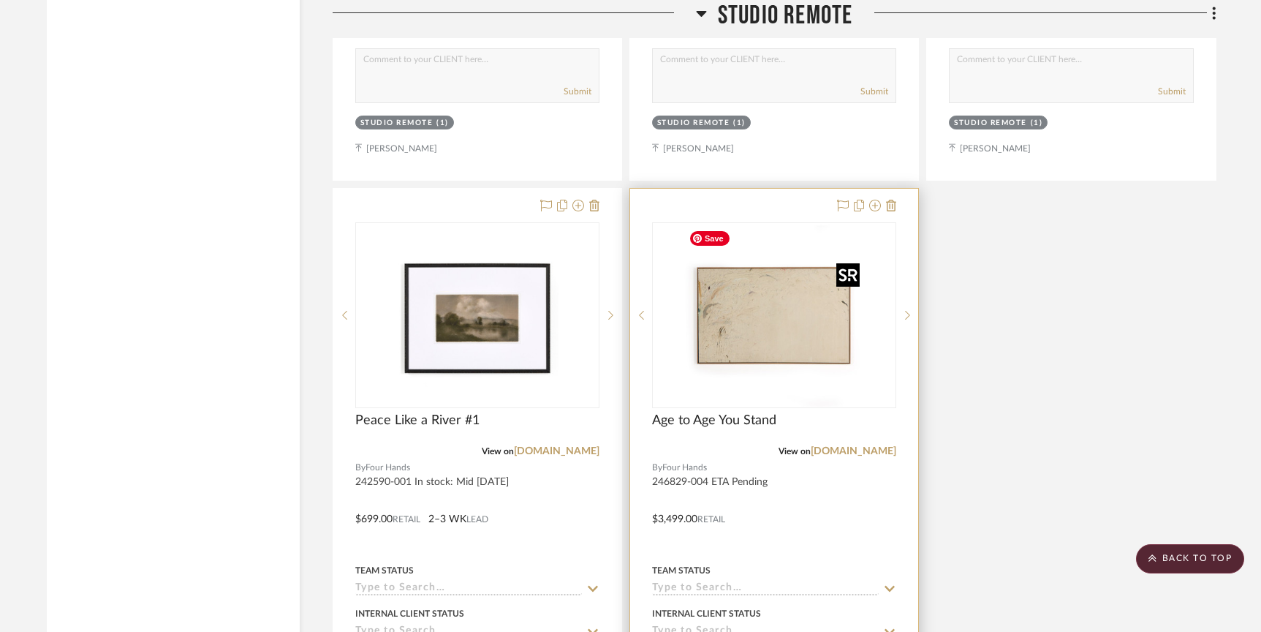
click at [0, 0] on img at bounding box center [0, 0] width 0 height 0
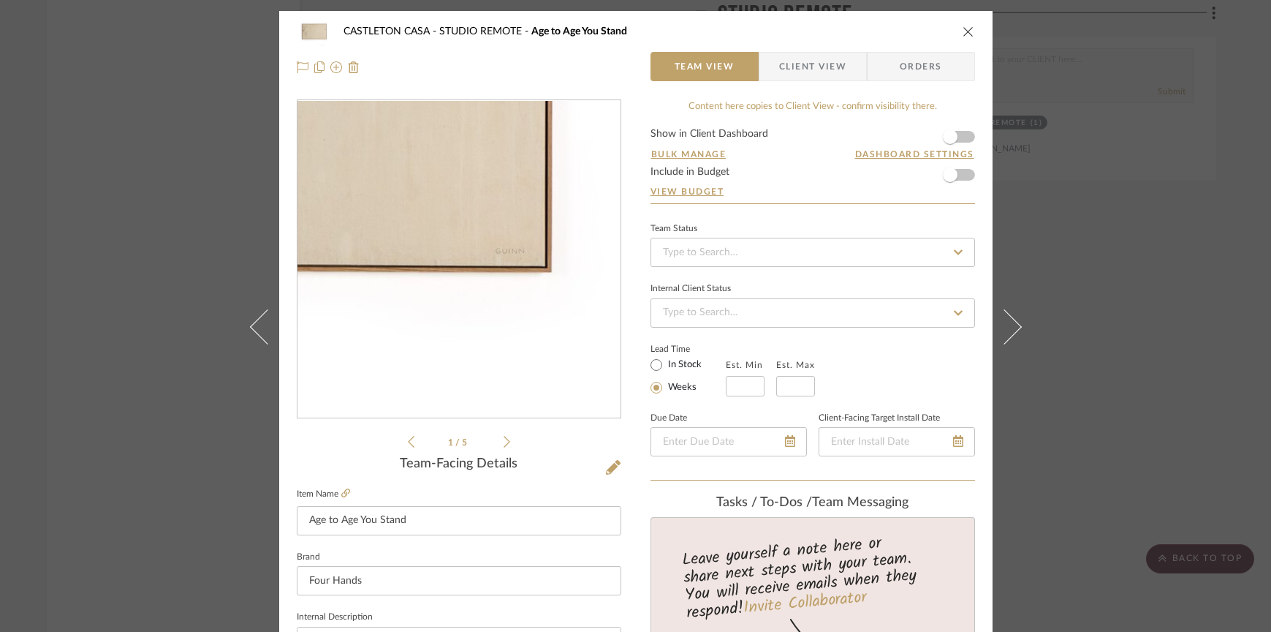
click at [556, 340] on img "0" at bounding box center [458, 259] width 317 height 317
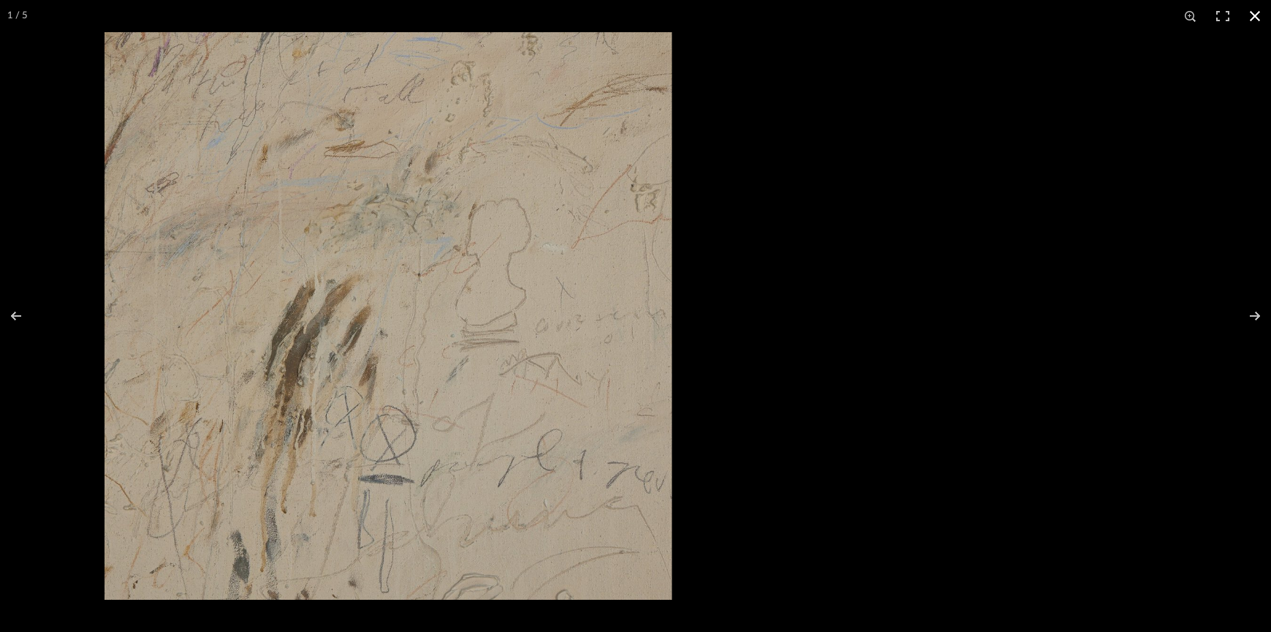
click at [1257, 16] on button at bounding box center [1255, 16] width 32 height 32
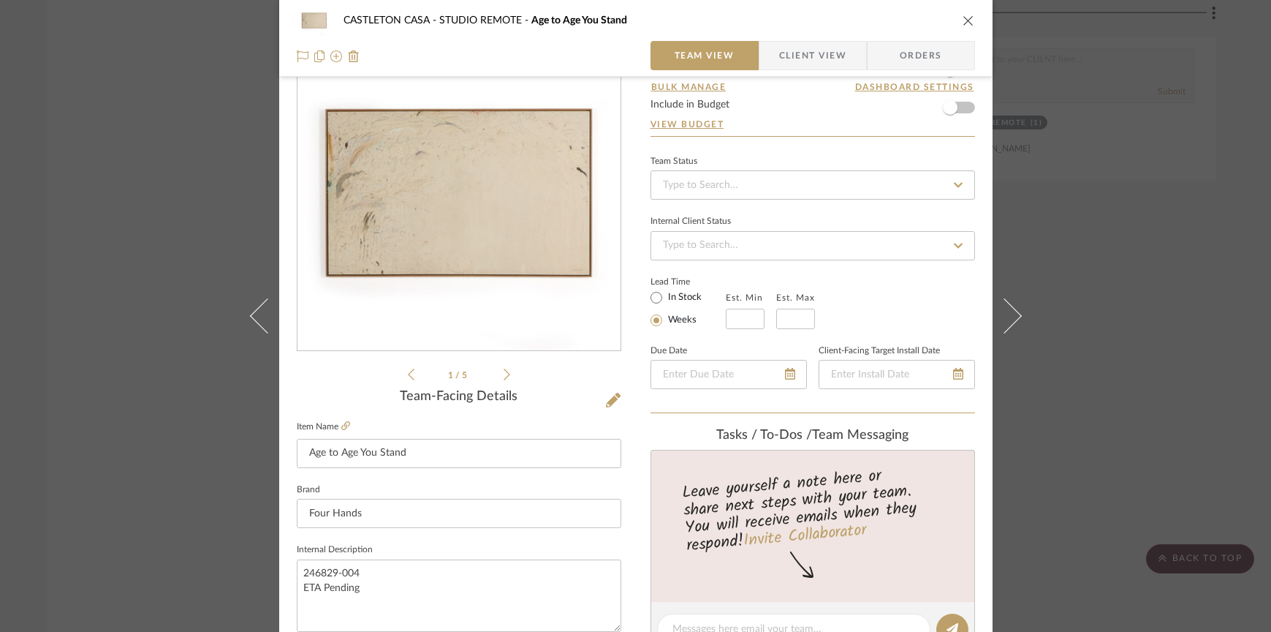
scroll to position [238, 0]
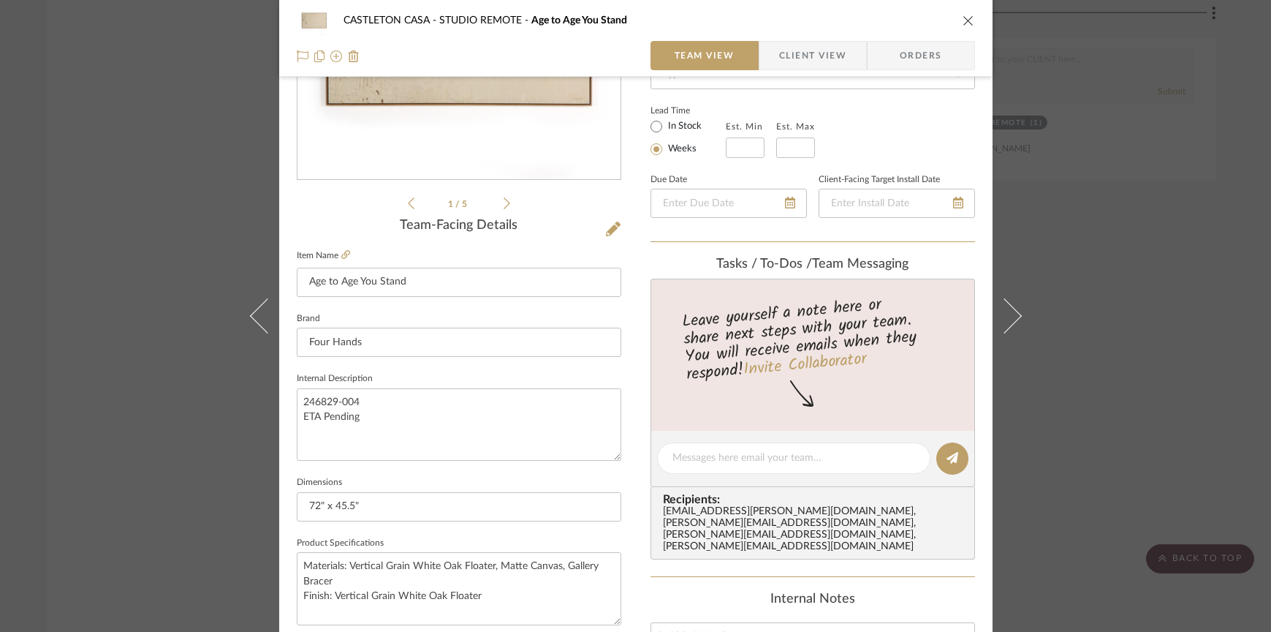
click at [1072, 251] on div "CASTLETON CASA STUDIO REMOTE Age to Age You Stand Team View Client View Orders …" at bounding box center [635, 316] width 1271 height 632
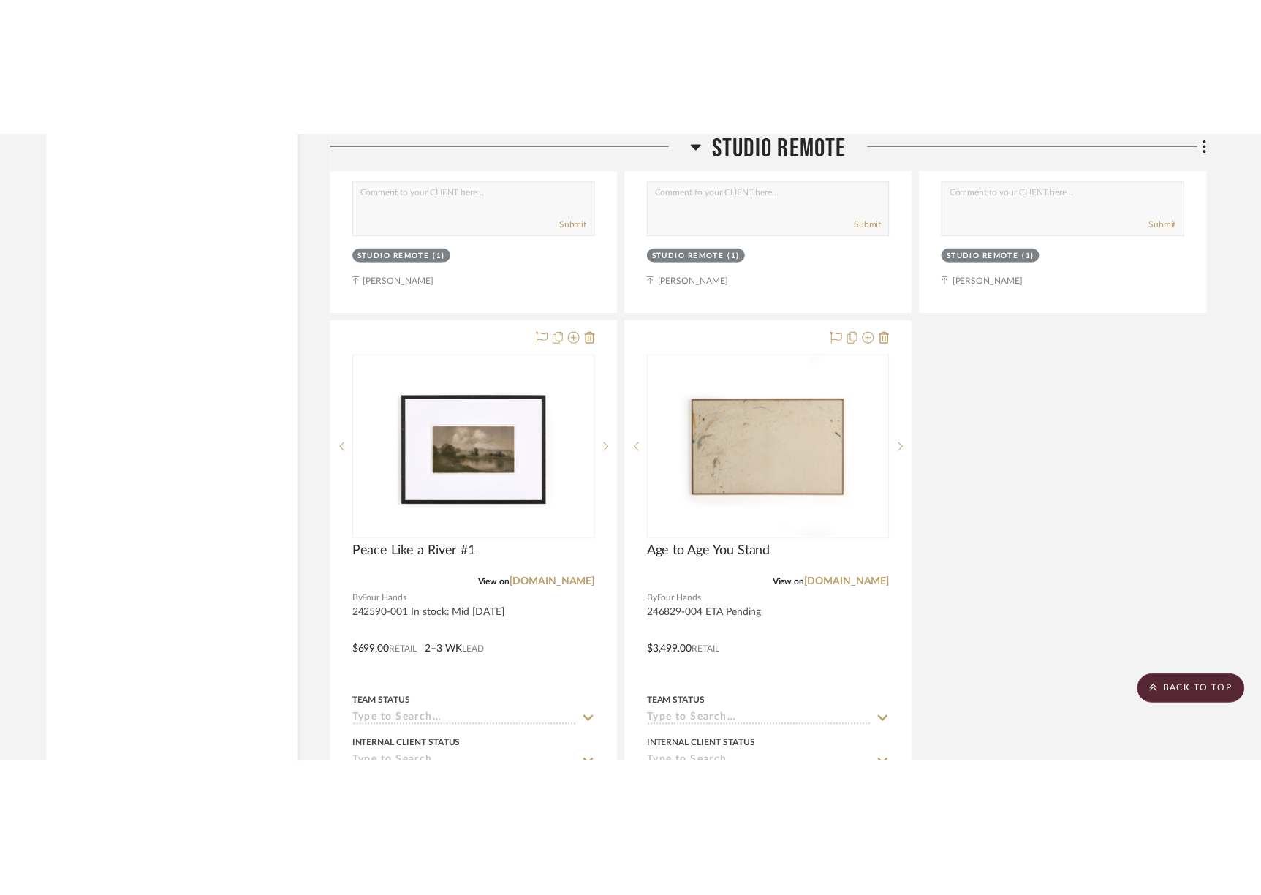
scroll to position [20731, 0]
